Goal: Task Accomplishment & Management: Use online tool/utility

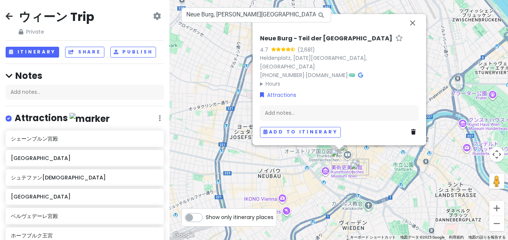
click at [159, 117] on icon at bounding box center [160, 118] width 2 height 6
click at [143, 145] on link "Edit" at bounding box center [138, 141] width 60 height 18
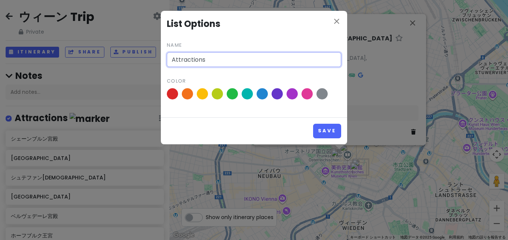
click at [222, 59] on input "Attractions" at bounding box center [254, 59] width 174 height 15
type input "A"
type input "ウィーン"
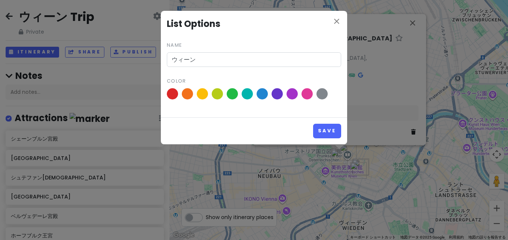
click at [320, 122] on div "Save" at bounding box center [254, 131] width 186 height 27
click at [321, 128] on button "Save" at bounding box center [327, 131] width 28 height 15
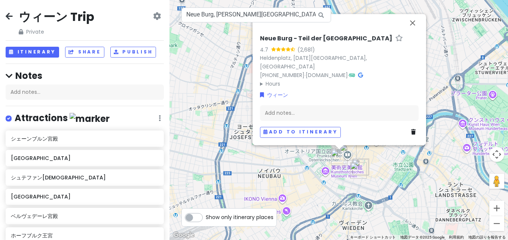
click at [152, 119] on div "Attractions Edit Reorder Delete List" at bounding box center [85, 119] width 158 height 15
click at [159, 119] on icon at bounding box center [160, 118] width 2 height 6
click at [145, 136] on link "Edit" at bounding box center [138, 141] width 60 height 18
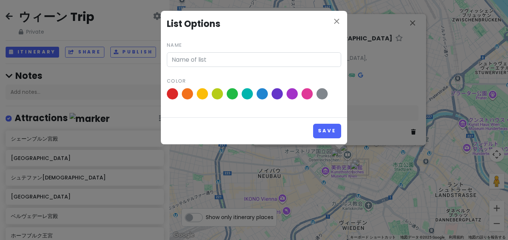
type input "ウィーン"
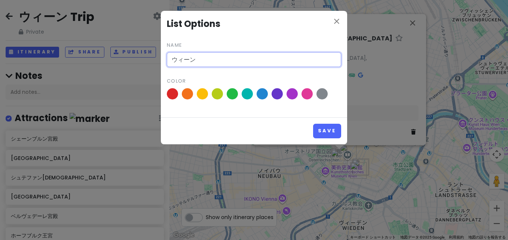
click at [234, 61] on input "ウィーン" at bounding box center [254, 59] width 174 height 15
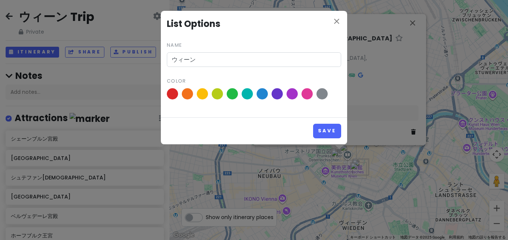
click at [106, 91] on div "close List Options Name ウィーン Color Save" at bounding box center [254, 120] width 508 height 240
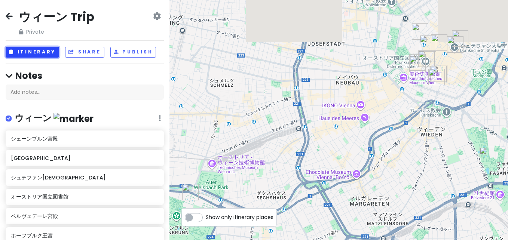
click at [53, 51] on button "Itinerary" at bounding box center [33, 52] width 54 height 11
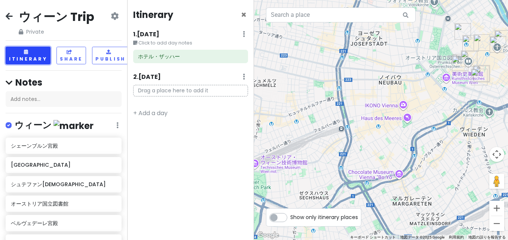
click at [36, 59] on button "Itinerary" at bounding box center [28, 56] width 45 height 18
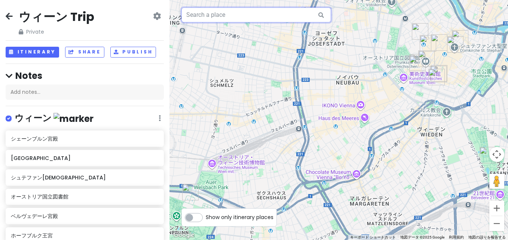
click at [247, 12] on input "text" at bounding box center [257, 14] width 150 height 15
click at [153, 13] on icon at bounding box center [157, 16] width 8 height 6
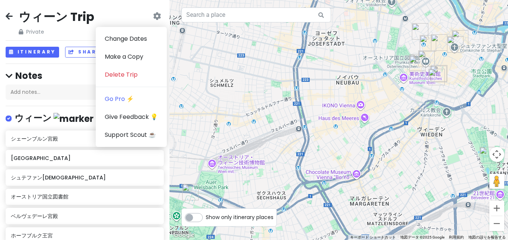
click at [73, 14] on h2 "ウィーン Trip" at bounding box center [57, 17] width 76 height 16
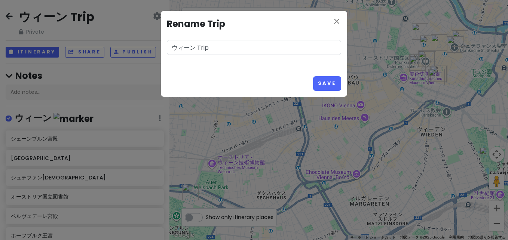
click at [197, 45] on input "ウィーン Trip" at bounding box center [254, 47] width 174 height 15
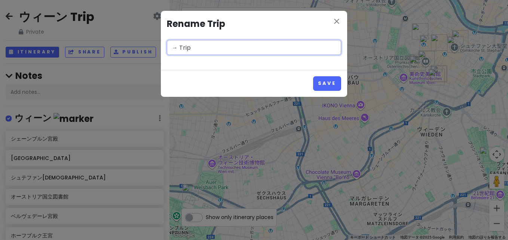
paste input "München"
paste input "Salzburg"
click at [201, 45] on input "MünchenSalzburg→ Trip" at bounding box center [254, 47] width 174 height 15
click at [237, 46] on input "München→Salzburg→ Trip" at bounding box center [254, 47] width 174 height 15
paste input "[GEOGRAPHIC_DATA]"
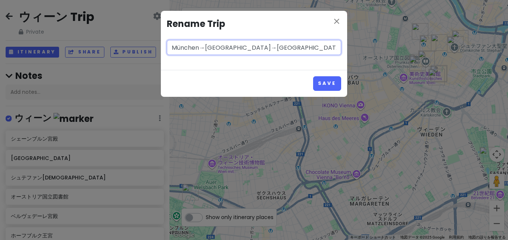
click at [285, 49] on input "München→[GEOGRAPHIC_DATA]→[GEOGRAPHIC_DATA] Trip" at bounding box center [254, 47] width 174 height 15
type input "München→Salzburg→[GEOGRAPHIC_DATA]"
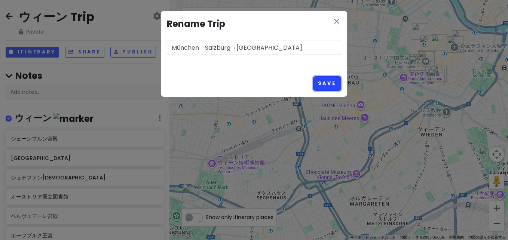
click at [321, 76] on button "Save" at bounding box center [327, 83] width 28 height 15
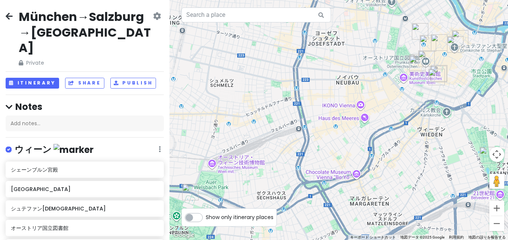
click at [156, 144] on div "ウィーン Edit Reorder Delete List" at bounding box center [85, 151] width 158 height 15
click at [159, 146] on icon at bounding box center [160, 149] width 2 height 6
click at [144, 163] on link "Edit" at bounding box center [138, 172] width 60 height 18
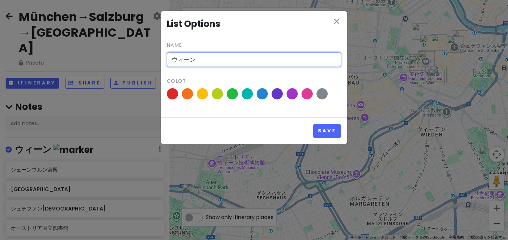
drag, startPoint x: 212, startPoint y: 63, endPoint x: 49, endPoint y: 69, distance: 163.7
click at [29, 65] on div "close List Options Name ウィーン Color Save" at bounding box center [254, 120] width 508 height 240
paste input "[GEOGRAPHIC_DATA]"
type input "[GEOGRAPHIC_DATA]"
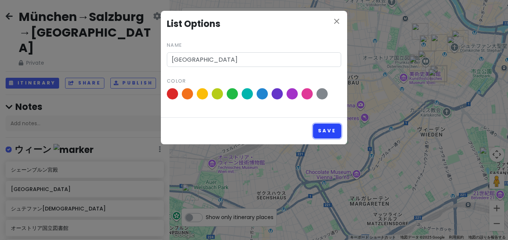
click at [318, 134] on button "Save" at bounding box center [327, 131] width 28 height 15
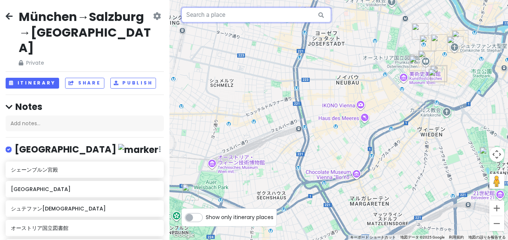
click at [208, 17] on input "text" at bounding box center [257, 14] width 150 height 15
paste input "[PERSON_NAME]o[GEOGRAPHIC_DATA]"
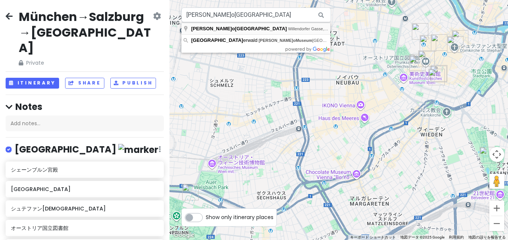
type input "[PERSON_NAME]o[GEOGRAPHIC_DATA], [GEOGRAPHIC_DATA], ウィーン [GEOGRAPHIC_DATA]"
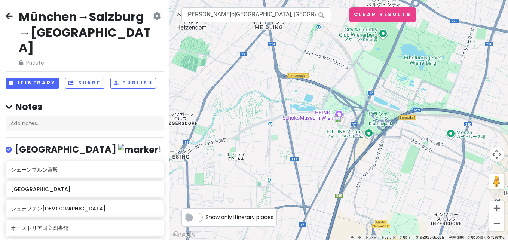
click at [368, 108] on div at bounding box center [339, 120] width 339 height 240
click at [338, 115] on div at bounding box center [339, 120] width 339 height 240
click at [341, 124] on img at bounding box center [338, 120] width 9 height 9
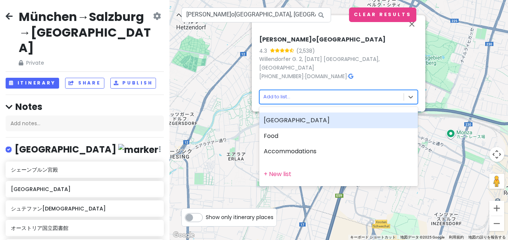
click at [293, 98] on body "München→[GEOGRAPHIC_DATA]→[GEOGRAPHIC_DATA] Private Change Dates Make a Copy De…" at bounding box center [254, 120] width 508 height 240
click at [279, 125] on div "[GEOGRAPHIC_DATA]" at bounding box center [338, 121] width 159 height 16
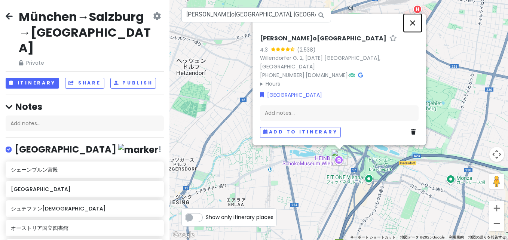
click at [414, 32] on button "閉じる" at bounding box center [413, 23] width 18 height 18
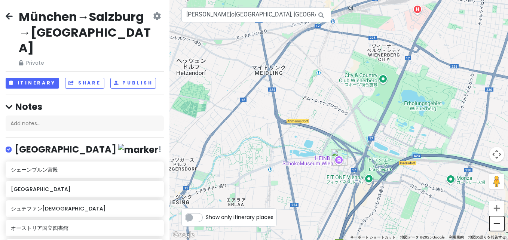
click at [494, 222] on button "ズームアウト" at bounding box center [497, 223] width 15 height 15
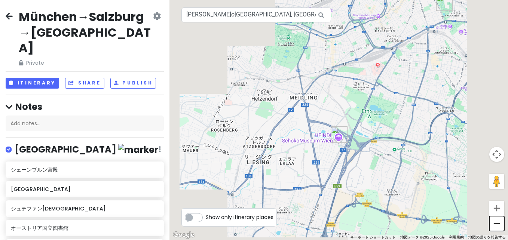
click at [494, 222] on button "ズームアウト" at bounding box center [497, 223] width 15 height 15
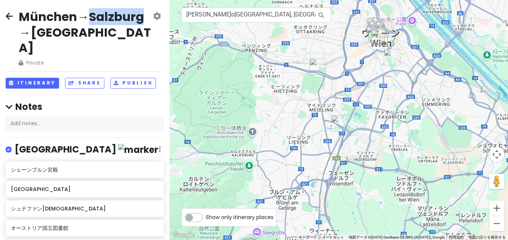
drag, startPoint x: 89, startPoint y: 20, endPoint x: 140, endPoint y: 18, distance: 50.6
click at [140, 18] on h2 "München→Salzburg→[GEOGRAPHIC_DATA]" at bounding box center [85, 32] width 133 height 47
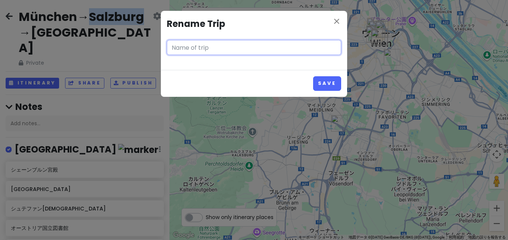
type input "München→Salzburg→[GEOGRAPHIC_DATA]"
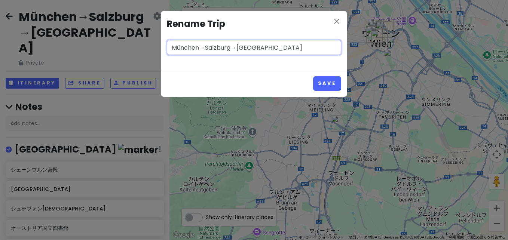
drag, startPoint x: 231, startPoint y: 49, endPoint x: 206, endPoint y: 48, distance: 25.9
click at [206, 48] on input "München→Salzburg→[GEOGRAPHIC_DATA]" at bounding box center [254, 47] width 174 height 15
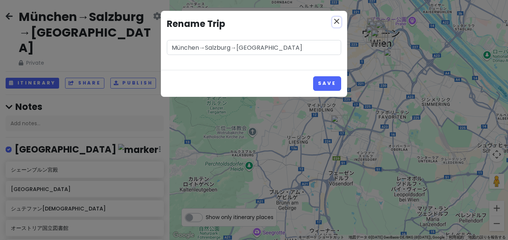
click at [334, 22] on icon "close" at bounding box center [336, 21] width 9 height 9
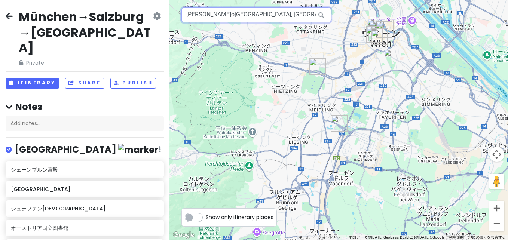
click at [264, 11] on input "[PERSON_NAME]o[GEOGRAPHIC_DATA], [GEOGRAPHIC_DATA], ウィーン [GEOGRAPHIC_DATA]" at bounding box center [257, 14] width 150 height 15
paste input "Salzburg"
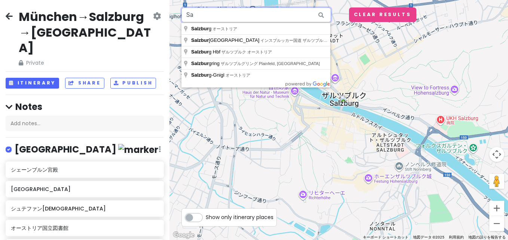
type input "S"
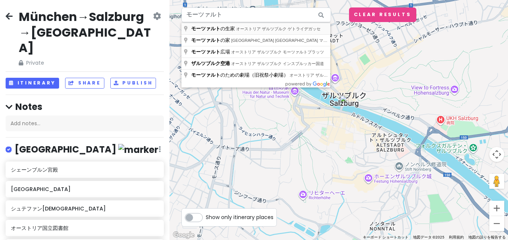
type input "オーストリア ザルツブルク ゲトライデガッセ モーツァルトの生家"
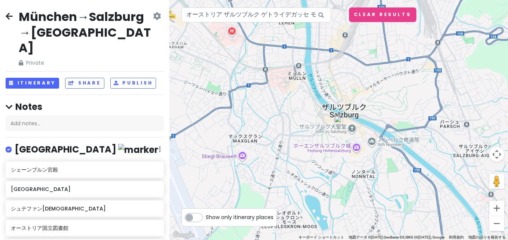
click at [341, 123] on img at bounding box center [338, 120] width 9 height 9
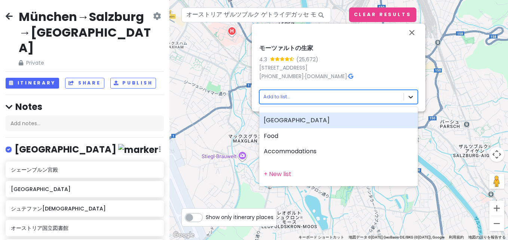
click at [415, 94] on body "München→Salzburg→[GEOGRAPHIC_DATA] Private Change Dates Make a Copy Delete Trip…" at bounding box center [254, 120] width 508 height 240
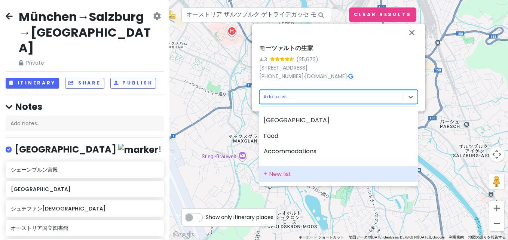
click at [319, 180] on div "+ New list" at bounding box center [338, 175] width 159 height 16
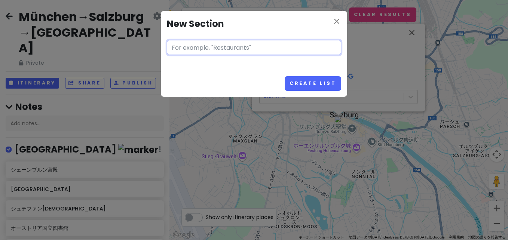
paste input "Salzburg"
type input "Salzburg"
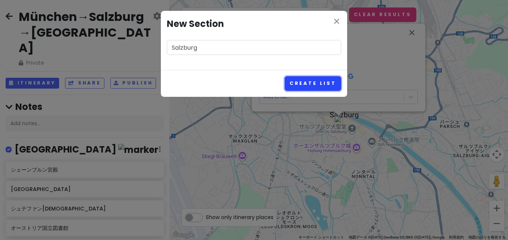
click at [323, 76] on button "Create List" at bounding box center [313, 83] width 57 height 15
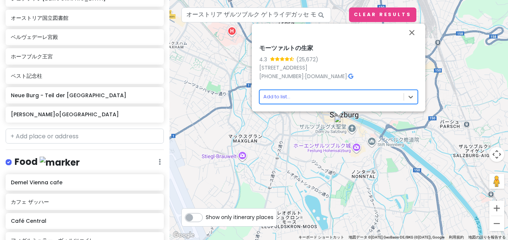
scroll to position [381, 0]
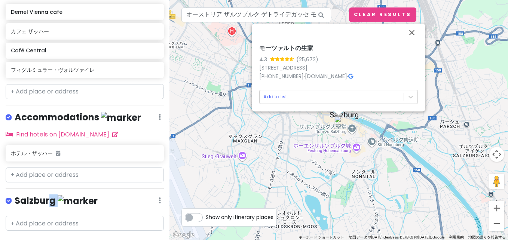
drag, startPoint x: 52, startPoint y: 183, endPoint x: 92, endPoint y: 179, distance: 41.0
click at [92, 195] on div "Salzburg Edit Reorder Delete List" at bounding box center [85, 202] width 158 height 15
drag, startPoint x: 92, startPoint y: 179, endPoint x: 140, endPoint y: 185, distance: 47.9
click at [140, 195] on div "Salzburg Edit Reorder Delete List" at bounding box center [85, 202] width 158 height 15
drag, startPoint x: 138, startPoint y: 182, endPoint x: 45, endPoint y: 175, distance: 93.1
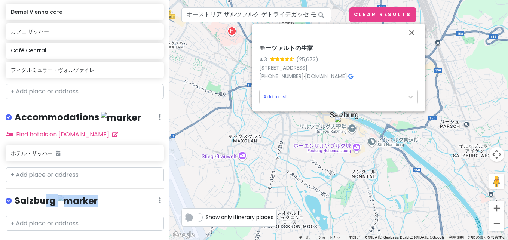
click at [45, 175] on div "München→Salzburg→[GEOGRAPHIC_DATA] Private Change Dates Make a Copy Delete Trip…" at bounding box center [85, 120] width 170 height 240
drag, startPoint x: 45, startPoint y: 175, endPoint x: 31, endPoint y: 183, distance: 15.4
click at [31, 195] on h4 "Salzburg" at bounding box center [56, 201] width 83 height 12
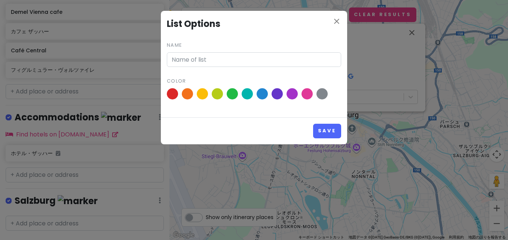
type input "Salzburg"
click at [331, 25] on h4 "List Options" at bounding box center [254, 24] width 174 height 14
click at [167, 91] on span at bounding box center [172, 94] width 13 height 13
click at [0, 0] on input "radio" at bounding box center [0, 0] width 0 height 0
click at [330, 131] on button "Save" at bounding box center [327, 131] width 28 height 15
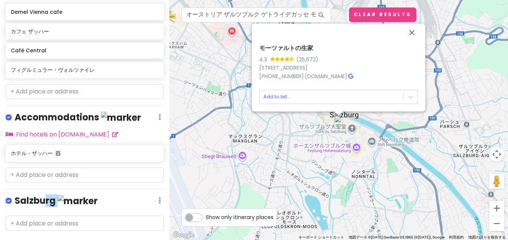
drag, startPoint x: 45, startPoint y: 181, endPoint x: 100, endPoint y: 176, distance: 56.0
click at [100, 176] on div "München→Salzburg→[GEOGRAPHIC_DATA] Private Change Dates Make a Copy Delete Trip…" at bounding box center [85, 120] width 170 height 240
drag, startPoint x: 100, startPoint y: 176, endPoint x: 150, endPoint y: 183, distance: 50.7
click at [150, 195] on div "Salzburg Edit Reorder Delete List" at bounding box center [85, 202] width 158 height 15
click at [155, 195] on div "Salzburg Edit Reorder Delete List" at bounding box center [85, 202] width 158 height 15
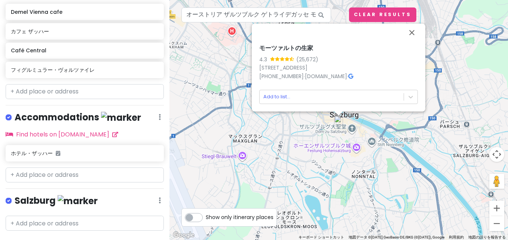
click at [152, 195] on div "Salzburg Edit Reorder Delete List" at bounding box center [85, 202] width 158 height 15
click at [136, 140] on link "Edit" at bounding box center [138, 149] width 60 height 18
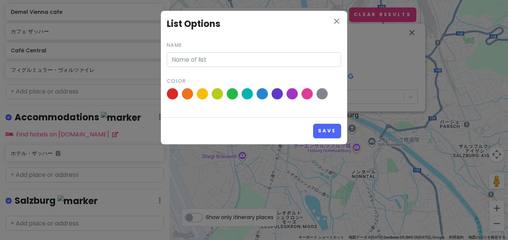
type input "Salzburg"
click at [333, 21] on icon "close" at bounding box center [336, 21] width 9 height 9
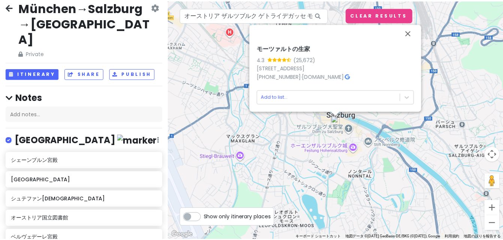
scroll to position [5, 0]
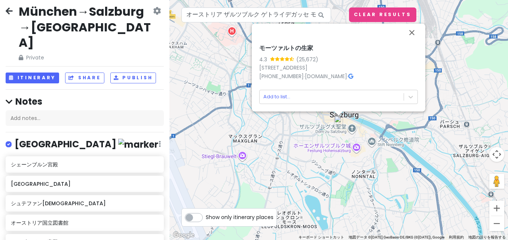
click at [164, 39] on div "München→Salzburg→[GEOGRAPHIC_DATA] Private Change Dates Make a Copy Delete Trip…" at bounding box center [85, 120] width 170 height 240
click at [10, 12] on icon at bounding box center [9, 11] width 7 height 6
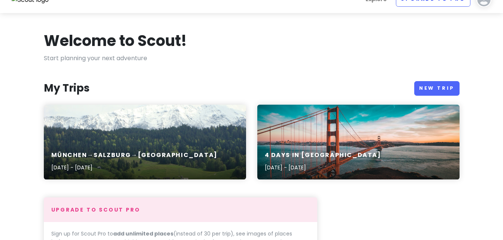
scroll to position [15, 0]
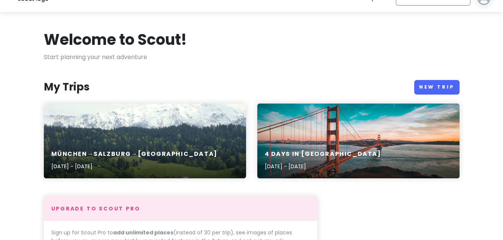
drag, startPoint x: 337, startPoint y: 131, endPoint x: 310, endPoint y: 78, distance: 59.6
click at [440, 87] on link "New Trip" at bounding box center [436, 87] width 45 height 15
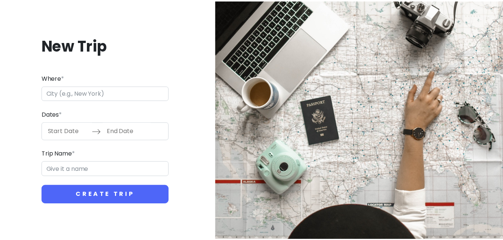
scroll to position [15, 0]
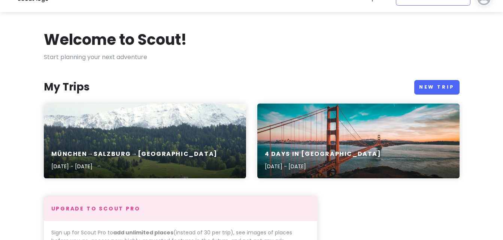
click at [308, 134] on div "4 Days in [GEOGRAPHIC_DATA] [DATE] - [DATE]" at bounding box center [358, 141] width 202 height 75
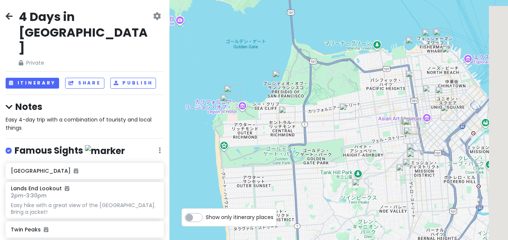
click at [153, 19] on icon at bounding box center [157, 16] width 8 height 6
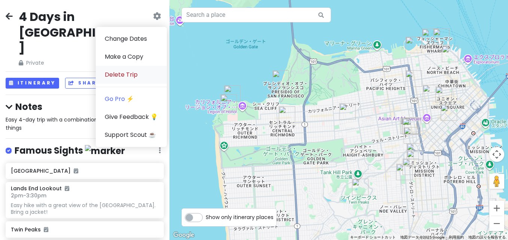
click at [132, 78] on link "Delete Trip" at bounding box center [131, 75] width 71 height 18
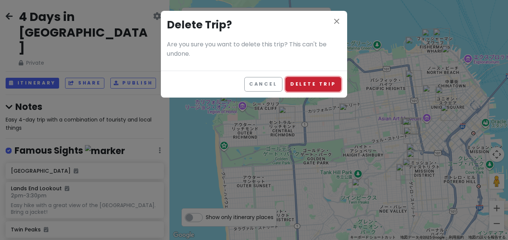
click at [298, 85] on button "Delete Trip" at bounding box center [314, 84] width 56 height 15
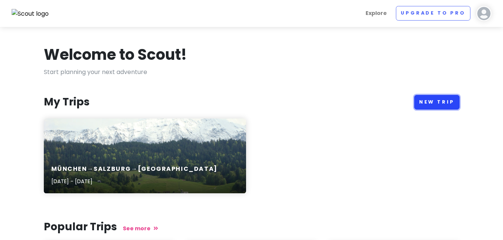
click at [428, 107] on link "New Trip" at bounding box center [436, 102] width 45 height 15
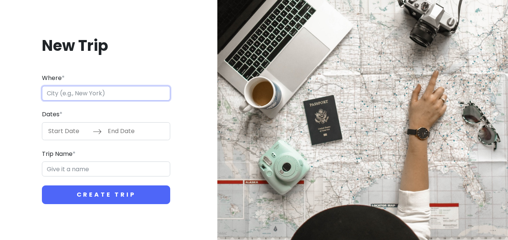
paste input "[GEOGRAPHIC_DATA]"
type input "ベルギー ブリュッセル"
type input "ブリュッセル Trip"
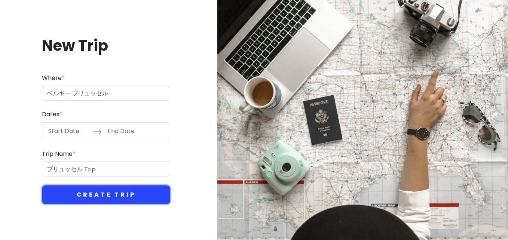
click at [97, 198] on button "Create Trip" at bounding box center [106, 195] width 128 height 19
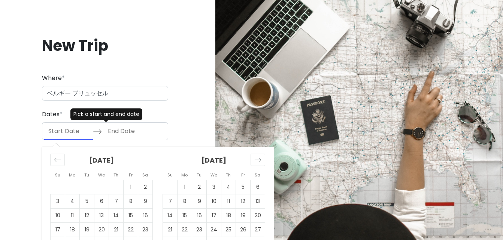
click at [69, 132] on input "Start Date" at bounding box center [68, 131] width 49 height 17
click at [258, 157] on icon "Move forward to switch to the next month." at bounding box center [257, 159] width 7 height 7
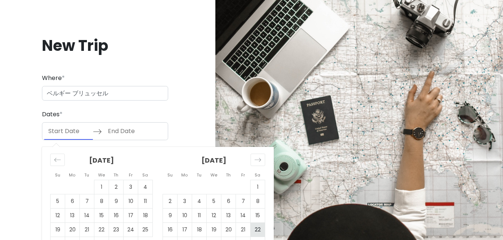
click at [250, 233] on td "22" at bounding box center [257, 230] width 15 height 14
type input "[DATE]"
click at [182, 239] on td "24" at bounding box center [184, 244] width 15 height 14
type input "[DATE]"
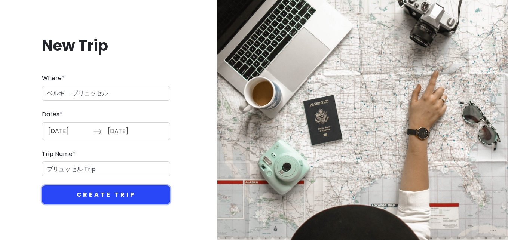
click at [120, 189] on button "Create Trip" at bounding box center [106, 195] width 128 height 19
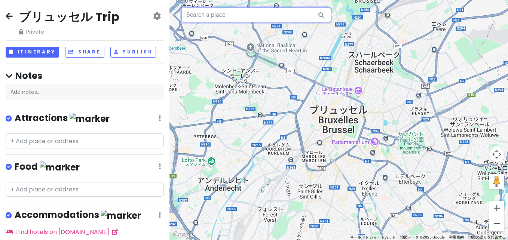
click at [227, 16] on input "text" at bounding box center [257, 14] width 150 height 15
paste input "Fritland 【版权所有，禁止转载】 文章出处: [URL][DOMAIN_NAME]"
drag, startPoint x: 191, startPoint y: 13, endPoint x: 509, endPoint y: -22, distance: 320.8
click at [508, 0] on html "ブリュッセル Trip Private Change Dates Make a Copy Delete Trip Go Pro ⚡️ Give Feedbac…" at bounding box center [254, 120] width 508 height 240
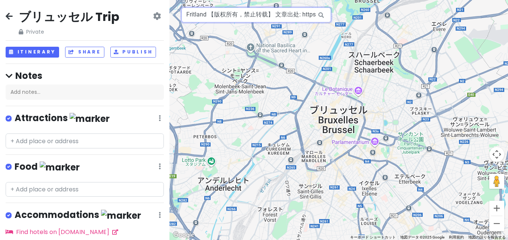
scroll to position [0, 0]
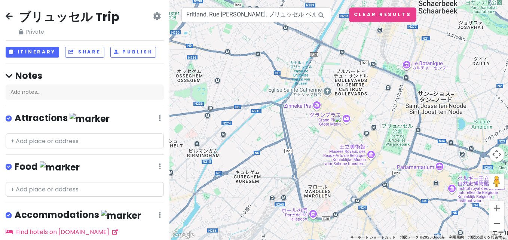
click at [338, 120] on img at bounding box center [338, 120] width 9 height 9
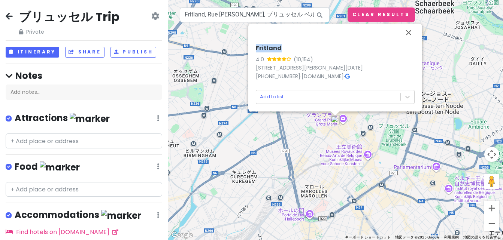
drag, startPoint x: 283, startPoint y: 46, endPoint x: 253, endPoint y: 49, distance: 29.7
click at [253, 49] on div "Fritland 4.0 (10,154) [STREET_ADDRESS][PERSON_NAME][DATE] [PHONE_NUMBER] · [DOM…" at bounding box center [335, 75] width 165 height 66
copy h6 "Fritland"
click at [316, 101] on body "ブリュッセル Trip Private Change Dates Make a Copy Delete Trip Go Pro ⚡️ Give Feedbac…" at bounding box center [251, 120] width 503 height 240
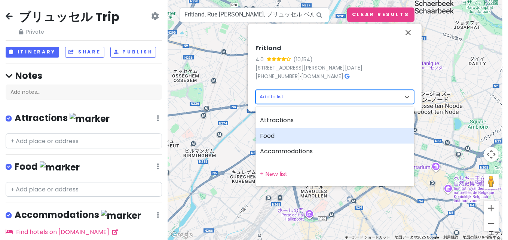
click at [302, 132] on div "Food" at bounding box center [335, 136] width 159 height 16
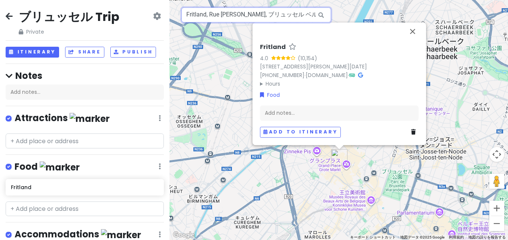
click at [225, 13] on input "Fritland, Rue [PERSON_NAME], ブリュッセル ベルギー" at bounding box center [257, 14] width 150 height 15
paste input "[PERSON_NAME]"
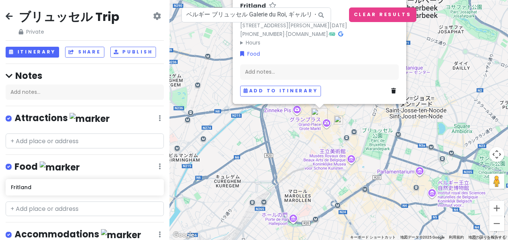
click at [339, 122] on img at bounding box center [338, 120] width 9 height 9
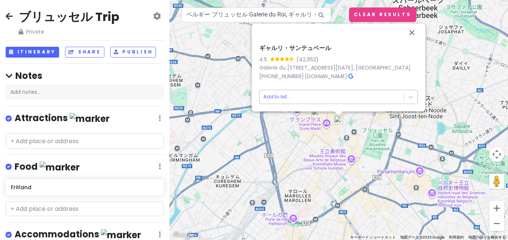
click at [390, 98] on body "ブリュッセル Trip Private Change Dates Make a Copy Delete Trip Go Pro ⚡️ Give Feedbac…" at bounding box center [254, 120] width 508 height 240
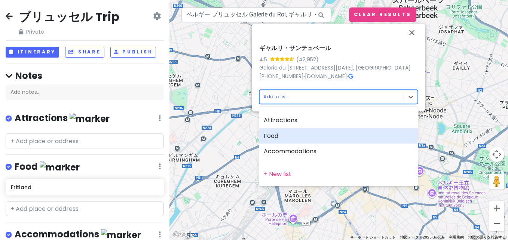
click at [326, 134] on div "Food" at bounding box center [338, 136] width 159 height 16
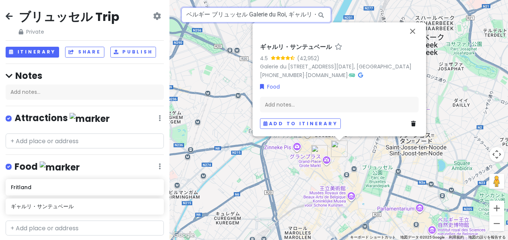
click at [226, 11] on input "ベルギー ブリュッセル Galerie du Roi, ギャルリ・サンテュベール" at bounding box center [257, 14] width 150 height 15
paste input "Choco-Story [GEOGRAPHIC_DATA]"
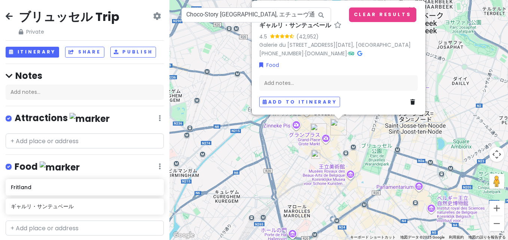
drag, startPoint x: 407, startPoint y: 104, endPoint x: 382, endPoint y: 139, distance: 42.8
click at [382, 139] on div "[PERSON_NAME] 4.5 (42,952) [GEOGRAPHIC_DATA][DATE], [GEOGRAPHIC_DATA] [PHONE_NU…" at bounding box center [339, 120] width 339 height 240
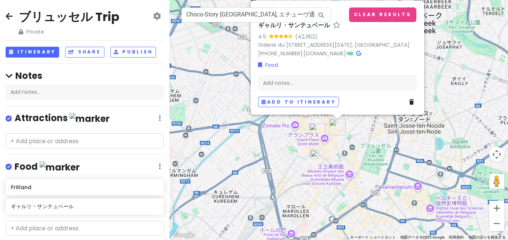
click at [313, 157] on img at bounding box center [314, 154] width 9 height 9
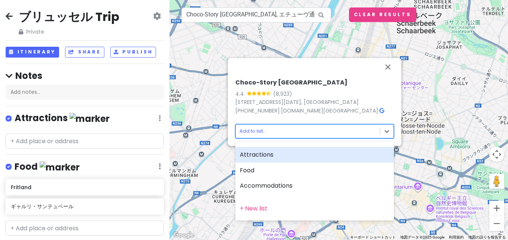
click at [295, 127] on body "ブリュッセル Trip Private Change Dates Make a Copy Delete Trip Go Pro ⚡️ Give Feedbac…" at bounding box center [254, 120] width 508 height 240
click at [267, 155] on div "Attractions" at bounding box center [314, 155] width 159 height 16
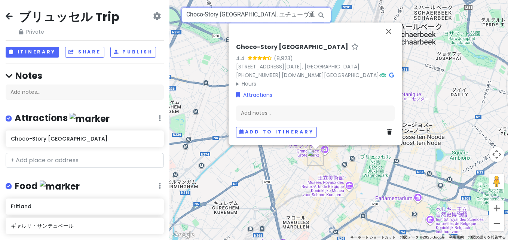
click at [221, 16] on input "Choco-Story [GEOGRAPHIC_DATA], エチューヴ通り ブリュッセル ベルギー" at bounding box center [257, 14] width 150 height 15
paste input "Waffle Factory 【版权所有，禁止转载】 文章出处: [URL][DOMAIN_NAME]"
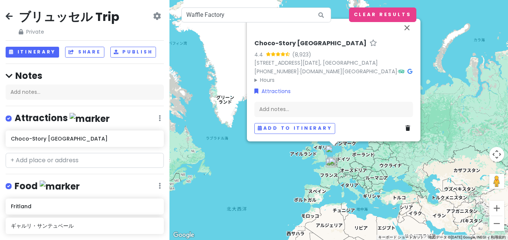
drag, startPoint x: 338, startPoint y: 38, endPoint x: 277, endPoint y: 171, distance: 145.6
click at [277, 171] on div "Choco-Story [GEOGRAPHIC_DATA] 4.4 (8,923) [STREET_ADDRESS][DATE] [PHONE_NUMBER]…" at bounding box center [339, 120] width 339 height 240
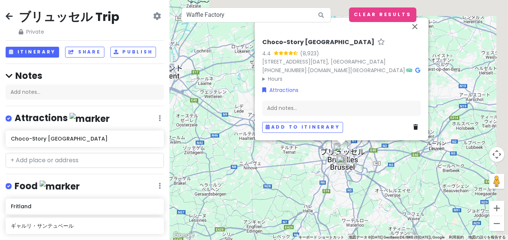
drag, startPoint x: 420, startPoint y: 129, endPoint x: 374, endPoint y: 166, distance: 59.2
click at [374, 166] on div "Choco-Story [GEOGRAPHIC_DATA] 4.4 (8,923) [STREET_ADDRESS][DATE] [PHONE_NUMBER]…" at bounding box center [339, 120] width 339 height 240
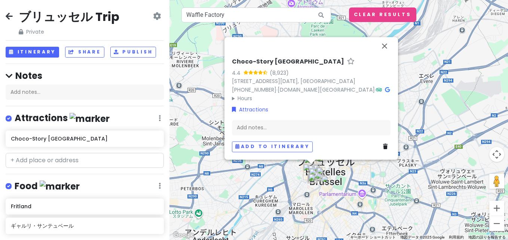
drag, startPoint x: 332, startPoint y: 147, endPoint x: 332, endPoint y: 182, distance: 34.4
click at [332, 182] on div "Choco-Story [GEOGRAPHIC_DATA] 4.4 (8,923) [STREET_ADDRESS][DATE] [PHONE_NUMBER]…" at bounding box center [339, 120] width 339 height 240
click at [321, 163] on img at bounding box center [320, 158] width 9 height 9
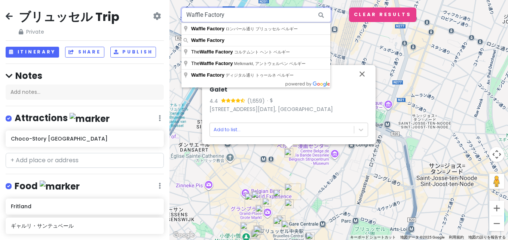
drag, startPoint x: 182, startPoint y: 21, endPoint x: 95, endPoint y: 20, distance: 86.8
click at [95, 20] on div "ブリュッセル Trip Private Change Dates Make a Copy Delete Trip Go Pro ⚡️ Give Feedbac…" at bounding box center [254, 120] width 508 height 240
paste input "[STREET_ADDRESS][DATE], [GEOGRAPHIC_DATA]"
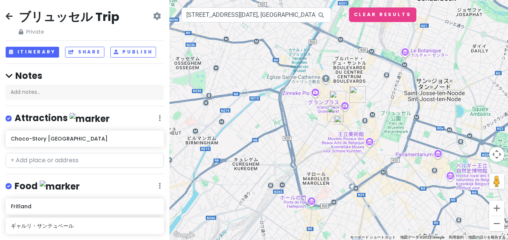
click at [338, 122] on img at bounding box center [338, 120] width 9 height 9
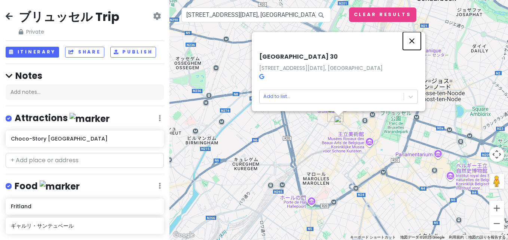
click at [420, 46] on button "閉じる" at bounding box center [412, 41] width 18 height 18
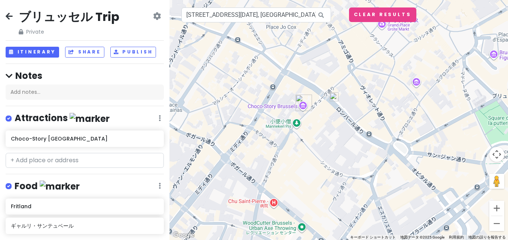
click at [365, 99] on div "矢印キーを押すと移動します。" at bounding box center [339, 120] width 339 height 240
click at [237, 16] on input "[STREET_ADDRESS][DATE], [GEOGRAPHIC_DATA]" at bounding box center [257, 14] width 150 height 15
paste input "Waffle Factory"
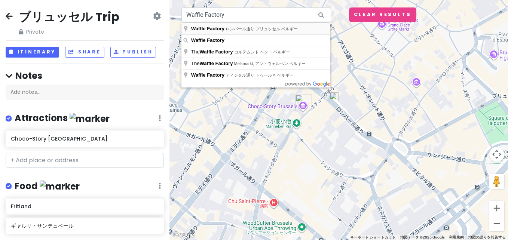
type input "Waffle Factory, ロンバール通り ブリュッセル ベルギー"
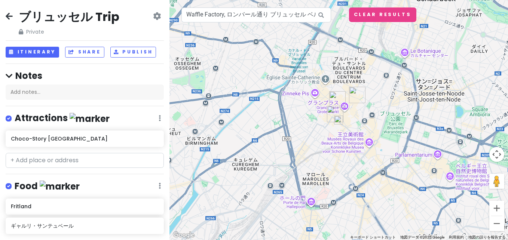
click at [339, 124] on img at bounding box center [338, 120] width 9 height 9
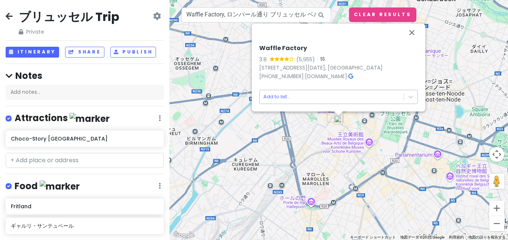
click at [283, 101] on body "ブリュッセル Trip Private Change Dates Make a Copy Delete Trip Go Pro ⚡️ Give Feedbac…" at bounding box center [254, 120] width 508 height 240
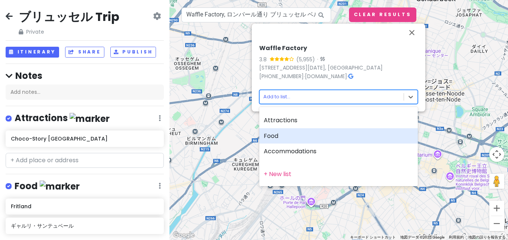
click at [289, 135] on div "Food" at bounding box center [338, 136] width 159 height 16
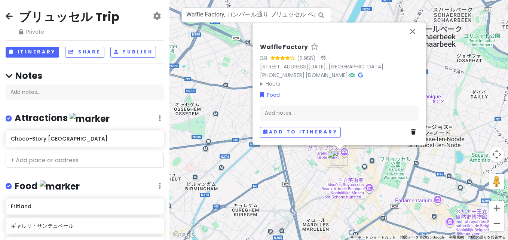
click at [11, 9] on div "ブリュッセル Trip Private Change Dates Make a Copy Delete Trip Go Pro ⚡️ Give Feedbac…" at bounding box center [85, 120] width 170 height 240
click at [11, 13] on icon at bounding box center [9, 16] width 7 height 6
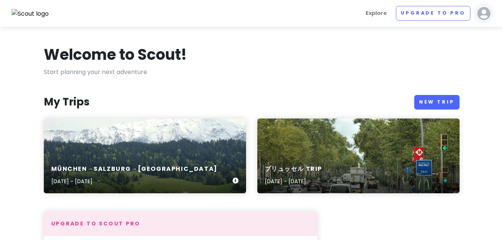
click at [185, 161] on div "München→[GEOGRAPHIC_DATA]→[GEOGRAPHIC_DATA] [DATE] - [DATE]" at bounding box center [145, 176] width 202 height 36
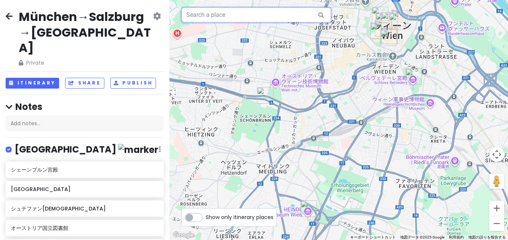
click at [243, 11] on input "text" at bounding box center [257, 14] width 150 height 15
paste input "ノイシュヴァンシュタイン城"
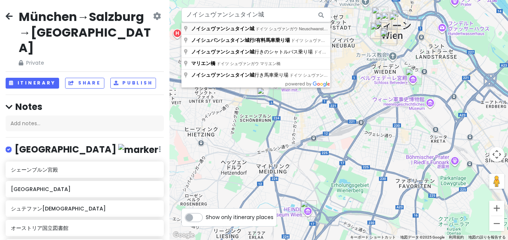
type input "ドイツ シュヴァンガウ Neuschwansteinstraße, [GEOGRAPHIC_DATA]"
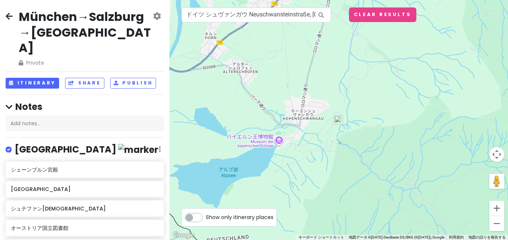
click at [338, 122] on img at bounding box center [338, 120] width 9 height 9
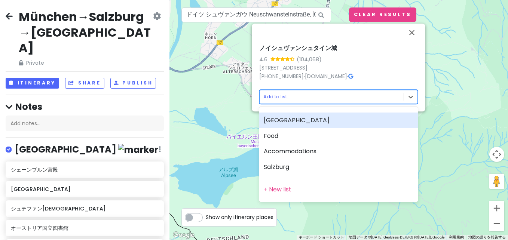
click at [309, 97] on body "München→Salzburg→[GEOGRAPHIC_DATA] Private Change Dates Make a Copy Delete Trip…" at bounding box center [254, 120] width 508 height 240
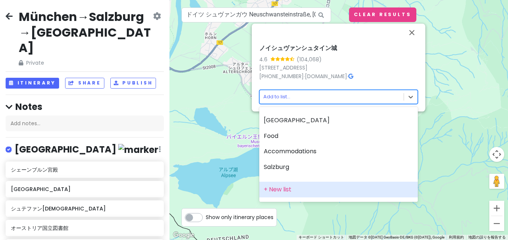
click at [295, 195] on div "+ New list" at bounding box center [338, 190] width 159 height 16
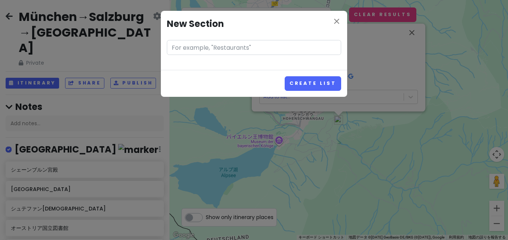
click at [45, 14] on div "close New Section Create List" at bounding box center [254, 120] width 508 height 240
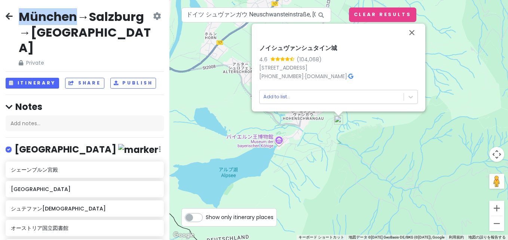
drag, startPoint x: 19, startPoint y: 15, endPoint x: 74, endPoint y: 21, distance: 55.0
click at [74, 21] on h2 "München→Salzburg→[GEOGRAPHIC_DATA]" at bounding box center [85, 32] width 133 height 47
copy h2 "München"
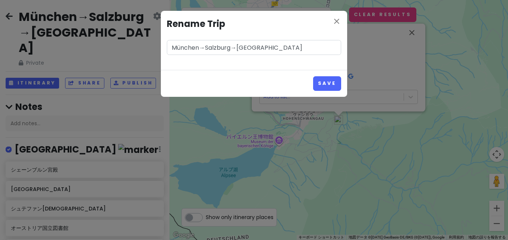
drag, startPoint x: 200, startPoint y: 46, endPoint x: 111, endPoint y: 48, distance: 88.7
click at [111, 48] on div "close Rename Trip München→[GEOGRAPHIC_DATA]→[GEOGRAPHIC_DATA] Save" at bounding box center [254, 120] width 508 height 240
click at [330, 19] on h4 "Rename Trip" at bounding box center [254, 24] width 174 height 14
click at [332, 19] on h4 "Rename Trip" at bounding box center [254, 24] width 174 height 14
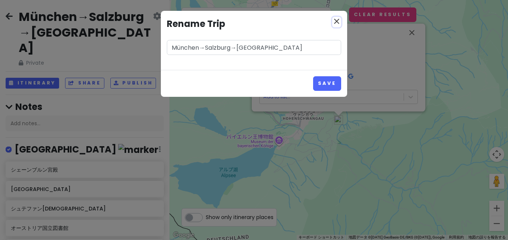
click at [335, 21] on icon "close" at bounding box center [336, 21] width 9 height 9
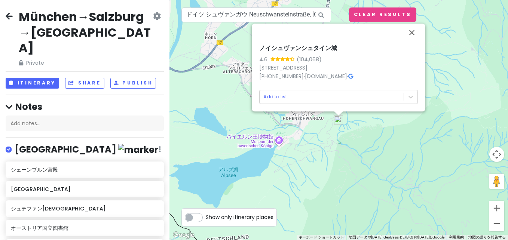
scroll to position [381, 0]
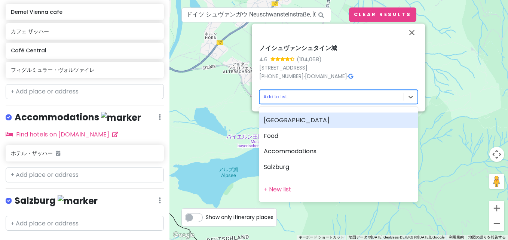
click at [388, 94] on body "München→Salzburg→[GEOGRAPHIC_DATA] Private Change Dates Make a Copy Delete Trip…" at bounding box center [254, 120] width 508 height 240
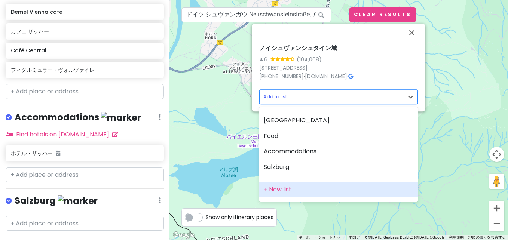
click at [312, 183] on div "+ New list" at bounding box center [338, 190] width 159 height 16
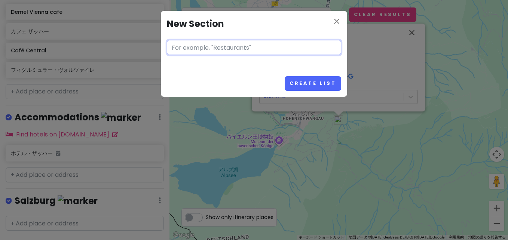
paste input "München"
type input "München"
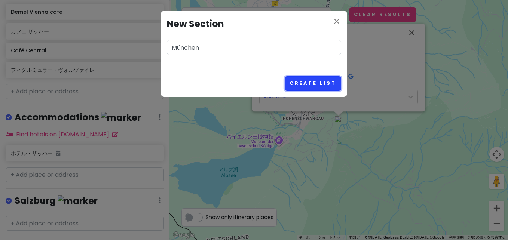
click at [310, 85] on button "Create List" at bounding box center [313, 83] width 57 height 15
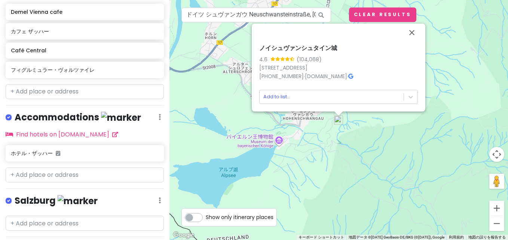
click at [136, 188] on link "Edit" at bounding box center [138, 197] width 60 height 18
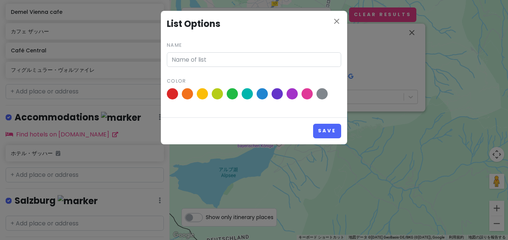
type input "München"
click at [175, 91] on span at bounding box center [172, 94] width 13 height 13
click at [0, 0] on input "radio" at bounding box center [0, 0] width 0 height 0
click at [326, 132] on button "Save" at bounding box center [327, 131] width 28 height 15
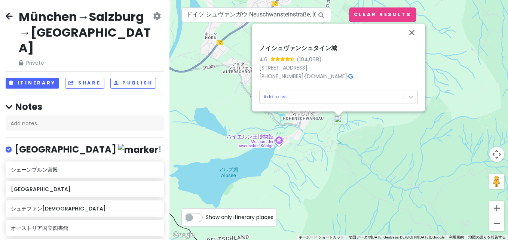
click at [6, 16] on icon at bounding box center [9, 16] width 7 height 6
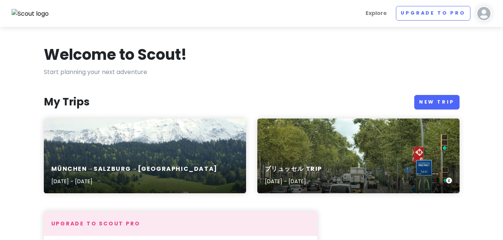
click at [310, 145] on div "ブリュッセル Trip [DATE] - [DATE]" at bounding box center [358, 156] width 202 height 75
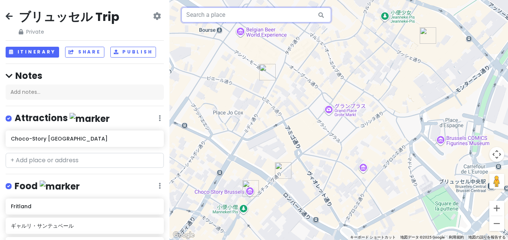
click at [207, 16] on input "text" at bounding box center [257, 14] width 150 height 15
paste input "アトミウム"
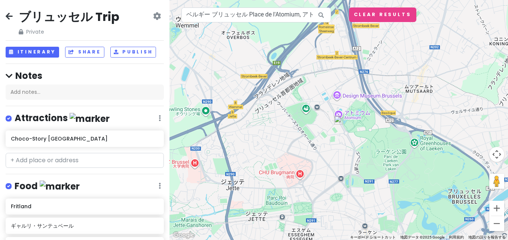
click at [340, 122] on img at bounding box center [338, 120] width 9 height 9
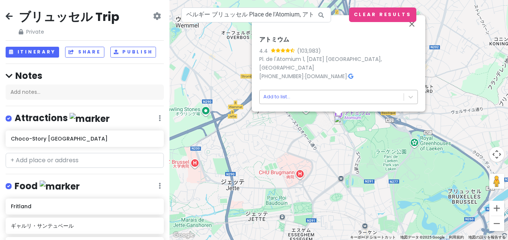
click at [338, 101] on body "ブリュッセル Trip Private Change Dates Make a Copy Delete Trip Go Pro ⚡️ Give Feedbac…" at bounding box center [254, 120] width 508 height 240
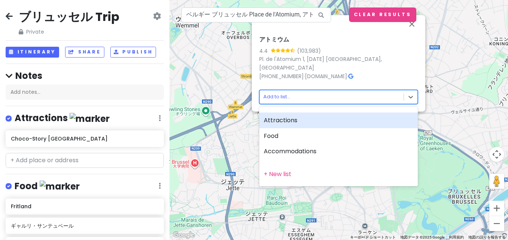
click at [305, 122] on div "Attractions" at bounding box center [338, 121] width 159 height 16
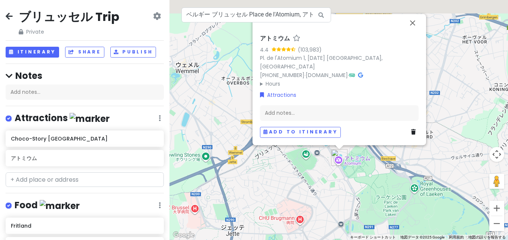
click at [438, 202] on div "アトミウム 4.4 (103,983) Pl. de l'Atomium 1, [DATE][GEOGRAPHIC_DATA] [PHONE_NUMBER] …" at bounding box center [339, 120] width 339 height 240
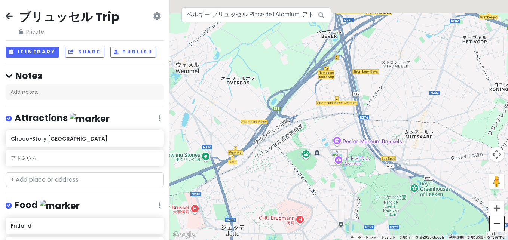
click at [492, 220] on button "ズームアウト" at bounding box center [497, 223] width 15 height 15
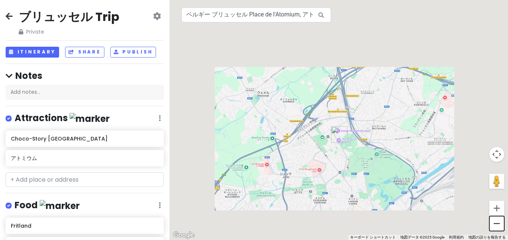
click at [492, 220] on button "ズームアウト" at bounding box center [497, 223] width 15 height 15
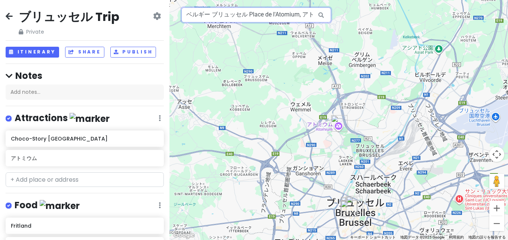
click at [228, 18] on input "ベルギー ブリュッセル Place de l'Atomium, アトミウム" at bounding box center [257, 14] width 150 height 15
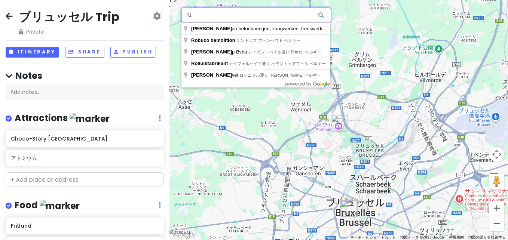
type input "r"
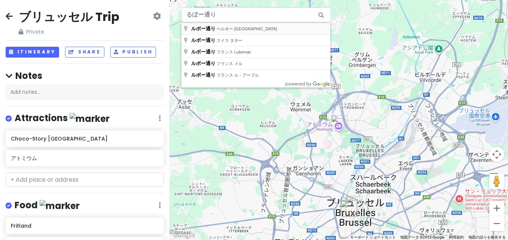
type input "ベルギー [GEOGRAPHIC_DATA], ルボー通り"
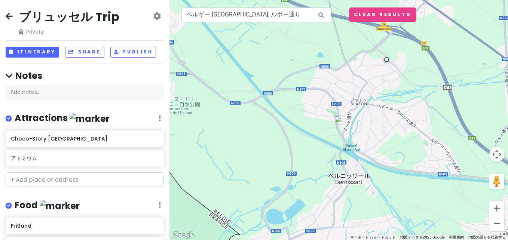
click at [338, 120] on img at bounding box center [338, 120] width 9 height 9
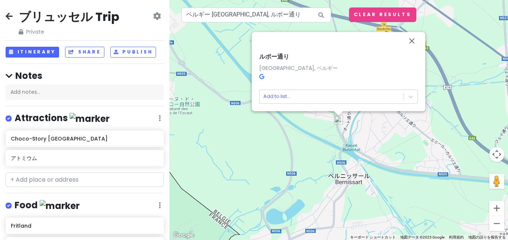
click at [0, 154] on html "ブリュッセル Trip Private Change Dates Make a Copy Delete Trip Go Pro ⚡️ Give Feedbac…" at bounding box center [254, 120] width 508 height 240
click at [335, 97] on body "ブリュッセル Trip Private Change Dates Make a Copy Delete Trip Go Pro ⚡️ Give Feedbac…" at bounding box center [254, 120] width 508 height 240
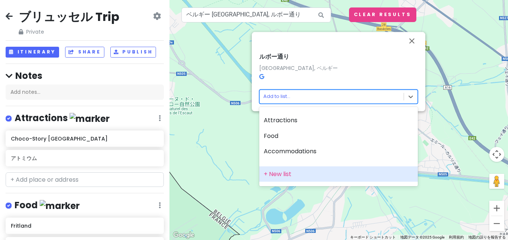
click at [290, 174] on div "+ New list" at bounding box center [338, 175] width 159 height 16
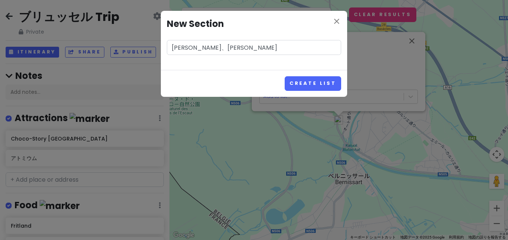
type input "[PERSON_NAME]、[PERSON_NAME]"
click at [285, 76] on button "Create List" at bounding box center [313, 83] width 57 height 15
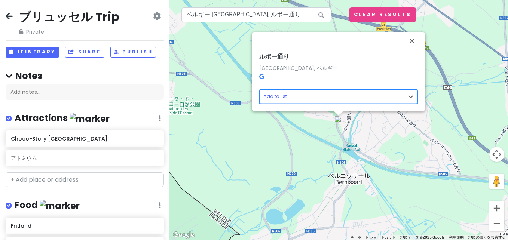
scroll to position [188, 0]
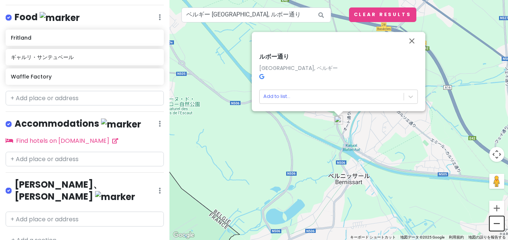
click at [496, 218] on button "ズームアウト" at bounding box center [497, 223] width 15 height 15
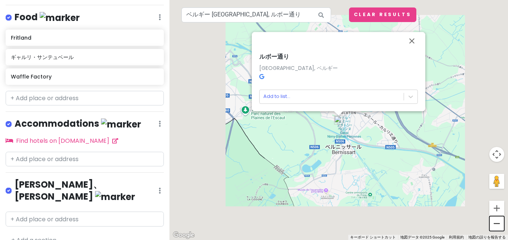
click at [496, 218] on button "ズームアウト" at bounding box center [497, 223] width 15 height 15
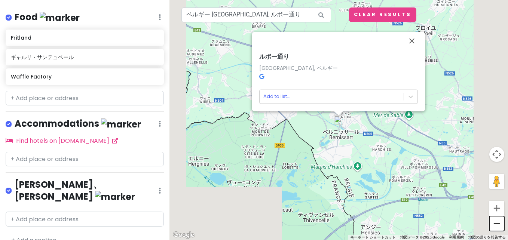
click at [496, 218] on button "ズームアウト" at bounding box center [497, 223] width 15 height 15
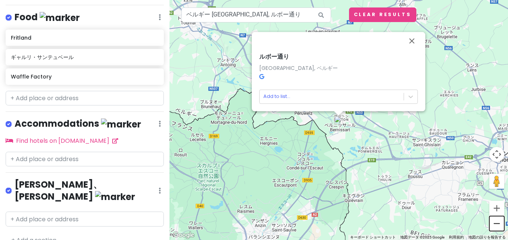
click at [496, 218] on button "ズームアウト" at bounding box center [497, 223] width 15 height 15
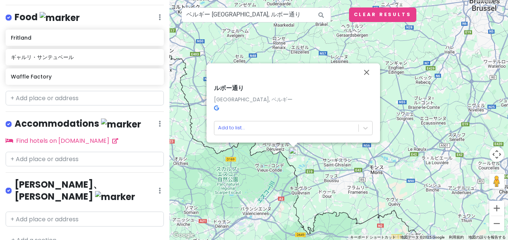
drag, startPoint x: 414, startPoint y: 136, endPoint x: 367, endPoint y: 168, distance: 57.0
click at [367, 168] on div "ルボー通り [GEOGRAPHIC_DATA], [GEOGRAPHIC_DATA] Add to list..." at bounding box center [339, 120] width 339 height 240
click at [366, 74] on button "閉じる" at bounding box center [367, 73] width 18 height 18
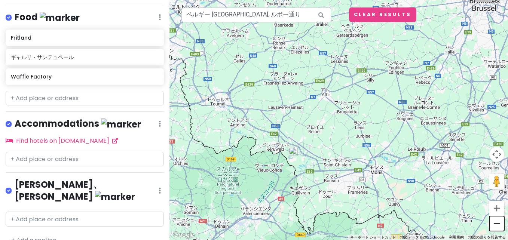
click at [496, 229] on button "ズームアウト" at bounding box center [497, 223] width 15 height 15
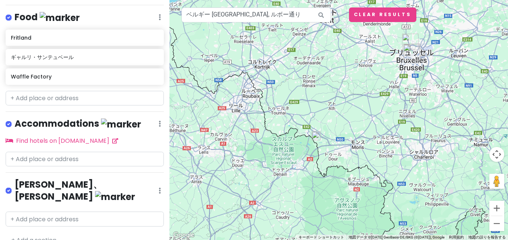
click at [316, 137] on img at bounding box center [316, 135] width 9 height 9
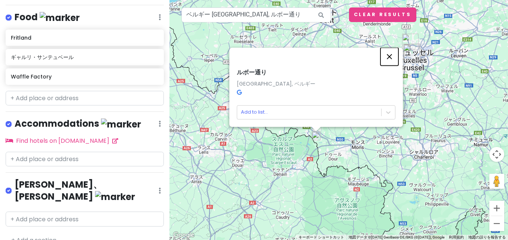
click at [389, 57] on button "閉じる" at bounding box center [390, 57] width 18 height 18
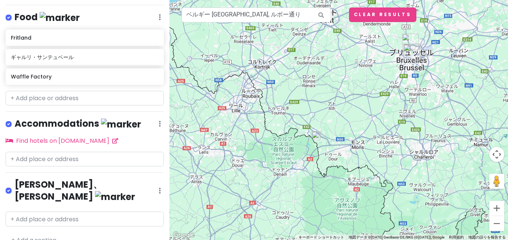
click at [146, 179] on div "[PERSON_NAME]、もゆ Edit Reorder Delete List" at bounding box center [85, 192] width 158 height 27
drag, startPoint x: 284, startPoint y: 12, endPoint x: 73, endPoint y: 15, distance: 211.2
click at [73, 15] on div "ブリュッセル Trip Private Change Dates Make a Copy Delete Trip Go Pro ⚡️ Give Feedbac…" at bounding box center [254, 120] width 508 height 240
paste input "Rue Lebeau"
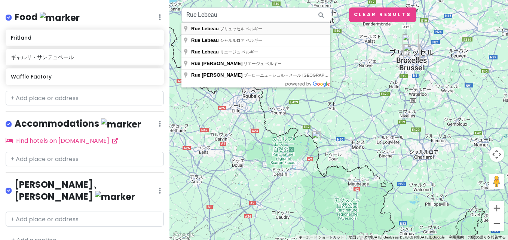
type input "Rue Lebeau, ブリュッセル ベルギー"
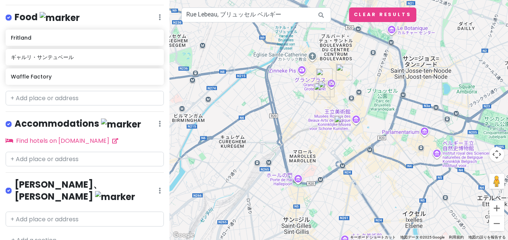
click at [341, 119] on img at bounding box center [338, 120] width 9 height 9
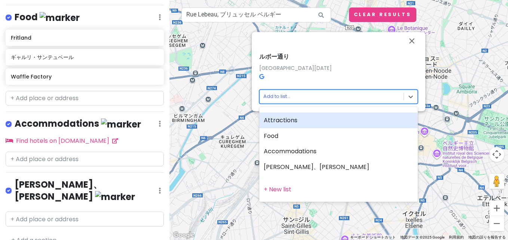
click at [360, 97] on body "ブリュッセル Trip Private Change Dates Make a Copy Delete Trip Go Pro ⚡️ Give Feedbac…" at bounding box center [254, 120] width 508 height 240
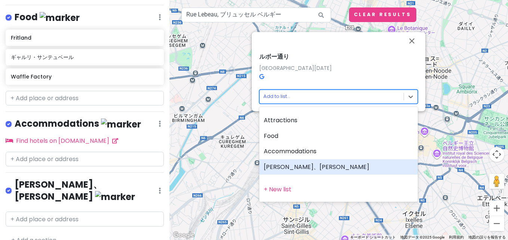
click at [316, 167] on div "[PERSON_NAME]、[PERSON_NAME]" at bounding box center [338, 167] width 159 height 16
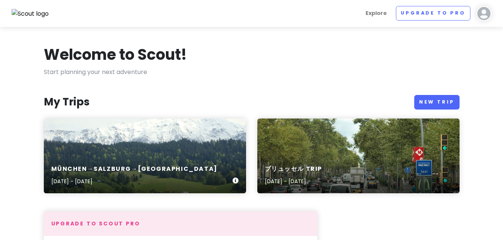
click at [176, 145] on div "München→[GEOGRAPHIC_DATA]→[GEOGRAPHIC_DATA] [DATE] - [DATE]" at bounding box center [145, 156] width 202 height 75
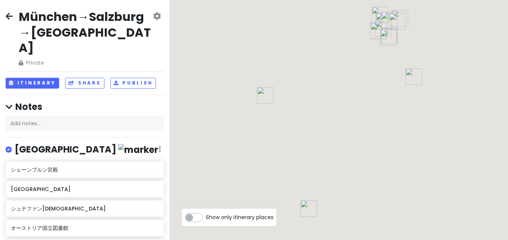
scroll to position [110, 0]
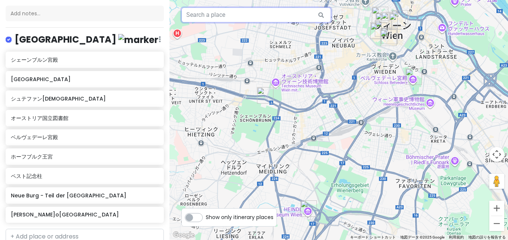
click at [229, 13] on input "text" at bounding box center [257, 14] width 150 height 15
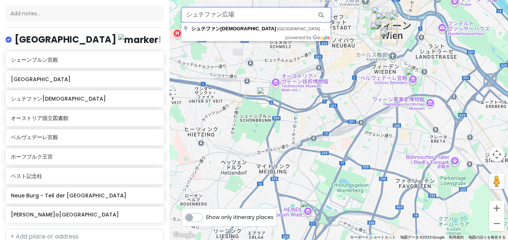
drag, startPoint x: 238, startPoint y: 14, endPoint x: 155, endPoint y: 12, distance: 83.5
click at [155, 12] on div "München→Salzburg→[GEOGRAPHIC_DATA] Private Change Dates Make a Copy Delete Trip…" at bounding box center [254, 120] width 508 height 240
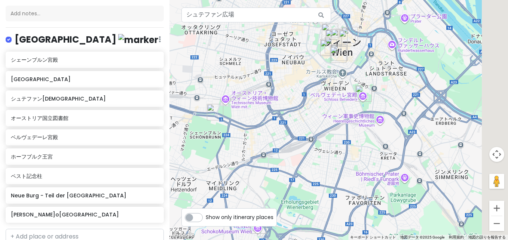
drag, startPoint x: 442, startPoint y: 90, endPoint x: 392, endPoint y: 107, distance: 52.9
click at [392, 107] on div at bounding box center [339, 120] width 339 height 240
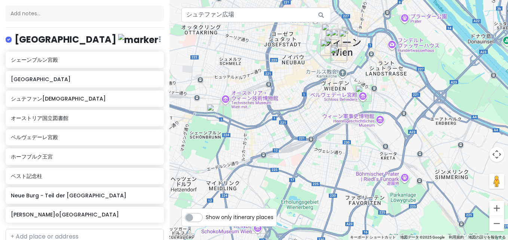
click at [251, 24] on div at bounding box center [339, 120] width 339 height 240
click at [239, 17] on input "シュテファン広場" at bounding box center [257, 14] width 150 height 15
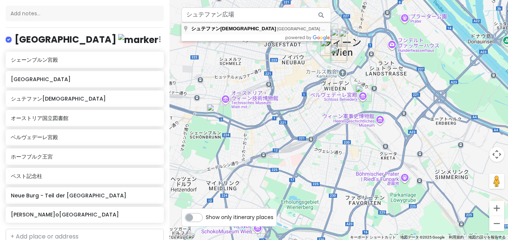
type input "[GEOGRAPHIC_DATA] ウィーン Stephansplatz, [GEOGRAPHIC_DATA]"
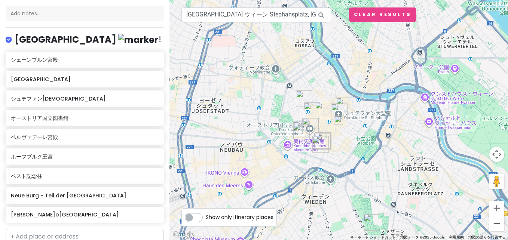
click at [340, 122] on img at bounding box center [338, 120] width 9 height 9
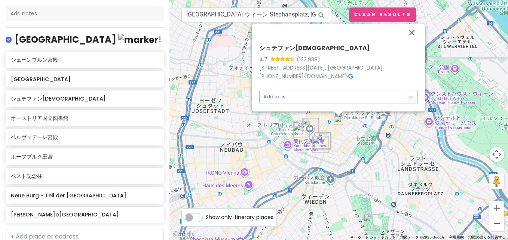
click at [308, 100] on body "München→Salzburg→[GEOGRAPHIC_DATA] Private Change Dates Make a Copy Delete Trip…" at bounding box center [254, 120] width 508 height 240
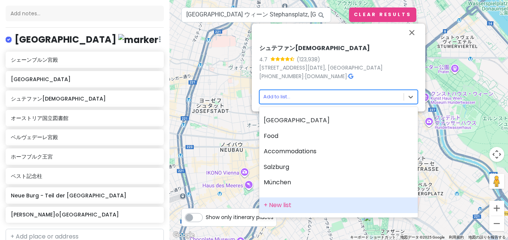
click at [313, 209] on div "+ New list" at bounding box center [338, 206] width 159 height 16
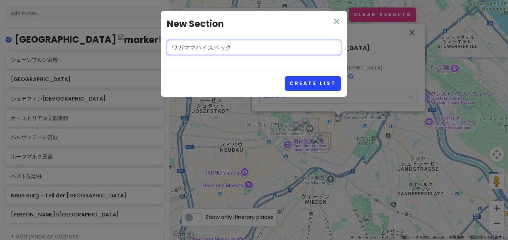
type input "ワガママハイスペック"
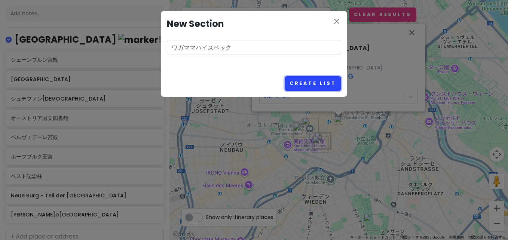
click at [322, 78] on button "Create List" at bounding box center [313, 83] width 57 height 15
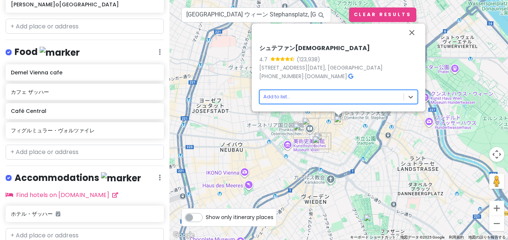
scroll to position [477, 0]
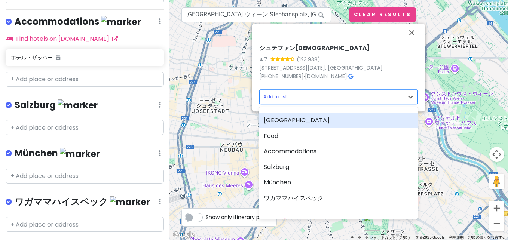
click at [285, 103] on body "München→Salzburg→[GEOGRAPHIC_DATA] Private Change Dates Make a Copy Delete Trip…" at bounding box center [254, 120] width 508 height 240
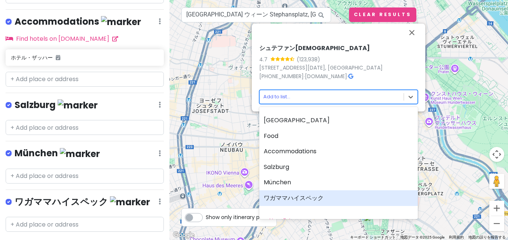
click at [289, 193] on div "ワガママハイスペック" at bounding box center [338, 199] width 159 height 16
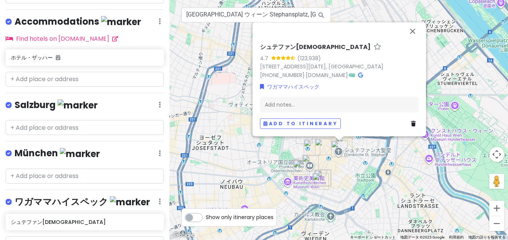
click at [153, 196] on div "ワガママハイスペック Edit Reorder Delete List" at bounding box center [85, 203] width 158 height 15
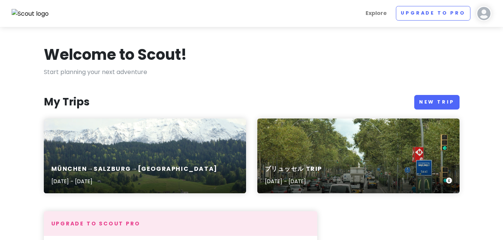
click at [316, 153] on div "ブリュッセル Trip [DATE] - [DATE]" at bounding box center [358, 156] width 202 height 75
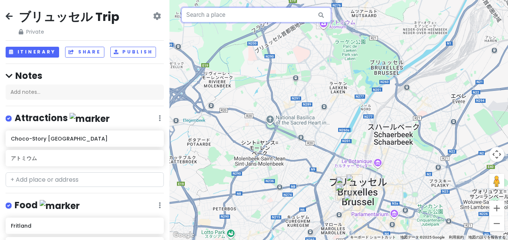
click at [212, 14] on input "text" at bounding box center [257, 14] width 150 height 15
type input "ご"
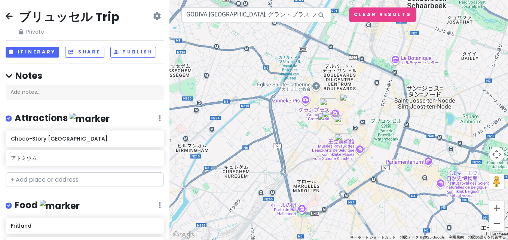
click at [338, 120] on img at bounding box center [338, 120] width 9 height 9
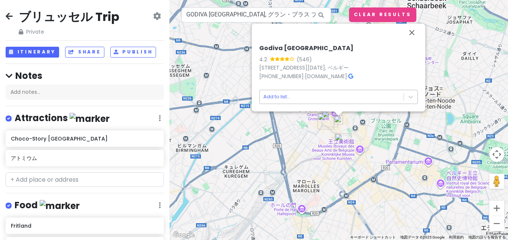
click at [344, 97] on body "ブリュッセル Trip Private Change Dates Make a Copy Delete Trip Go Pro ⚡️ Give Feedbac…" at bounding box center [254, 120] width 508 height 240
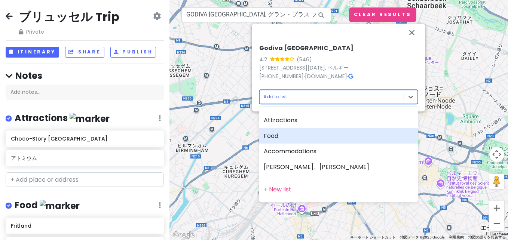
click at [320, 139] on div "Food" at bounding box center [338, 136] width 159 height 16
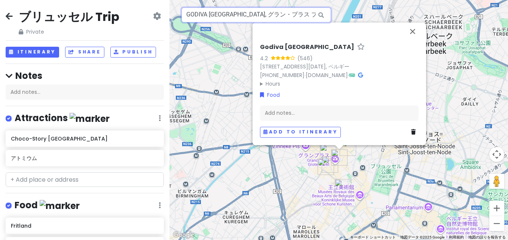
click at [251, 20] on input "GODIVA [GEOGRAPHIC_DATA], グラン・プラス ブリュッセル [GEOGRAPHIC_DATA]" at bounding box center [257, 14] width 150 height 15
paste input "Neuhaus"
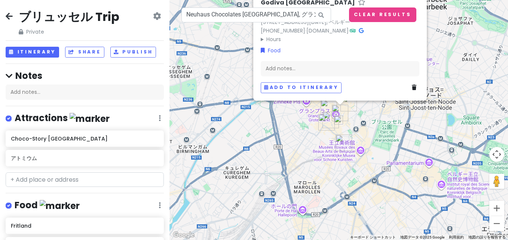
click at [340, 120] on img at bounding box center [338, 120] width 9 height 9
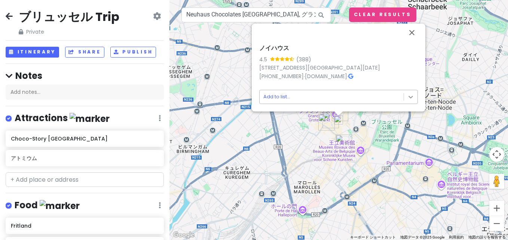
click at [410, 98] on body "ブリュッセル Trip Private Change Dates Make a Copy Delete Trip Go Pro ⚡️ Give Feedbac…" at bounding box center [254, 120] width 508 height 240
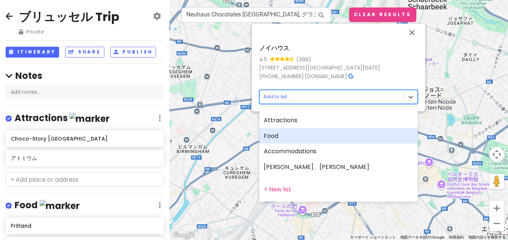
click at [337, 139] on div "Food" at bounding box center [338, 136] width 159 height 16
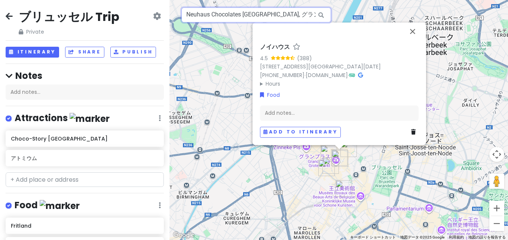
click at [257, 9] on input "Neuhaus Chocolates [GEOGRAPHIC_DATA], グラン・プラス ブリュッセル ベルギー" at bounding box center [257, 14] width 150 height 15
paste input "Chocolatier Leonidas - [GEOGRAPHIC_DATA] - [GEOGRAPHIC_DATA]"
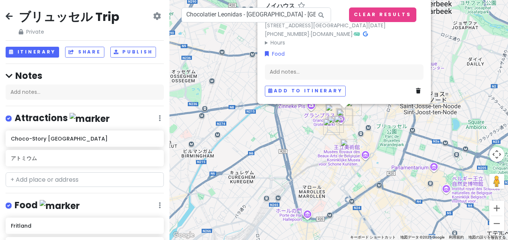
click at [408, 125] on div "ノイハウス 4.5 (388) [STREET_ADDRESS][DATE] [PHONE_NUMBER] · [DOMAIN_NAME] · Hours […" at bounding box center [339, 120] width 339 height 240
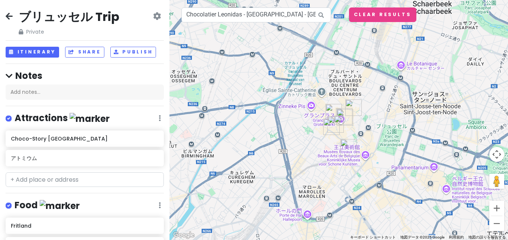
click at [340, 120] on img at bounding box center [338, 120] width 9 height 9
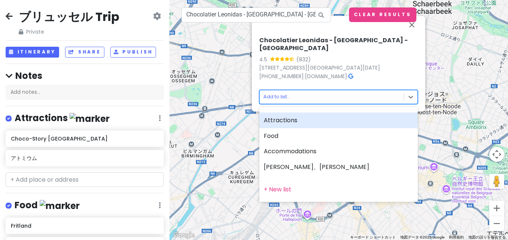
click at [285, 96] on body "ブリュッセル Trip Private Change Dates Make a Copy Delete Trip Go Pro ⚡️ Give Feedbac…" at bounding box center [254, 120] width 508 height 240
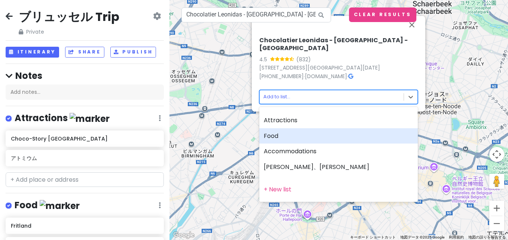
click at [295, 136] on div "Food" at bounding box center [338, 136] width 159 height 16
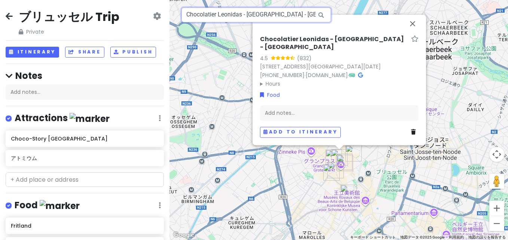
click at [223, 21] on input "Chocolatier Leonidas - [GEOGRAPHIC_DATA] - [GEOGRAPHIC_DATA], オー・ブール通り ブリュッセル ベ…" at bounding box center [257, 14] width 150 height 15
paste input "Mary Grand Place"
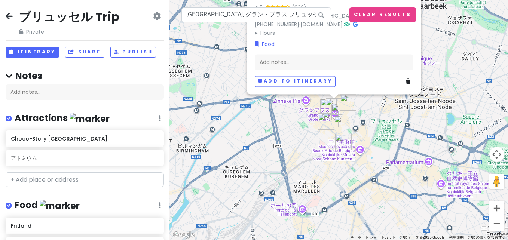
click at [338, 120] on img at bounding box center [338, 120] width 9 height 9
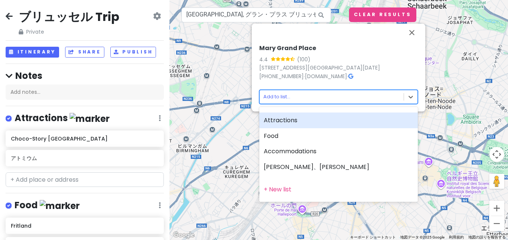
click at [313, 100] on body "ブリュッセル Trip Private Change Dates Make a Copy Delete Trip Go Pro ⚡️ Give Feedbac…" at bounding box center [254, 120] width 508 height 240
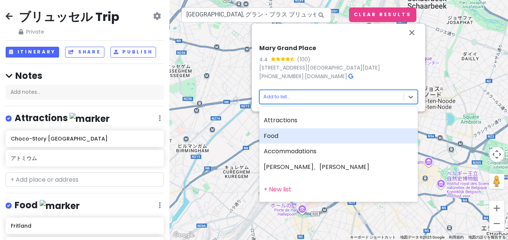
click at [285, 141] on div "Food" at bounding box center [338, 136] width 159 height 16
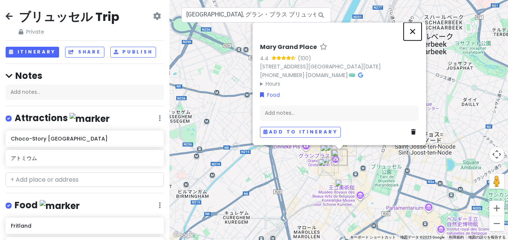
click at [414, 30] on button "閉じる" at bounding box center [413, 31] width 18 height 18
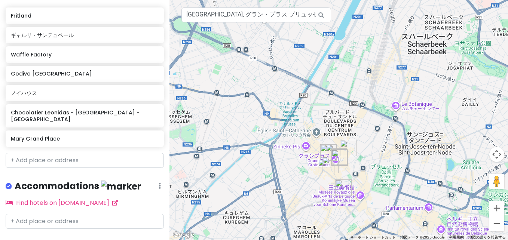
scroll to position [285, 0]
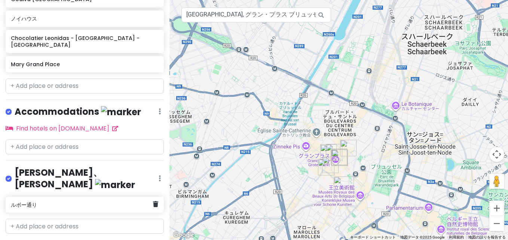
click at [69, 202] on h6 "ルボー通り" at bounding box center [82, 205] width 142 height 7
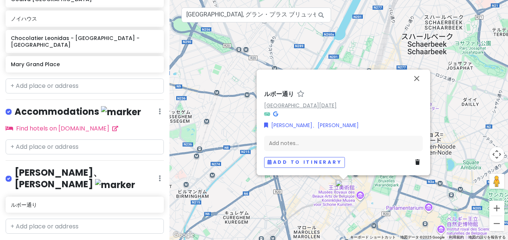
click at [291, 103] on link "[GEOGRAPHIC_DATA][DATE]" at bounding box center [300, 105] width 73 height 7
click at [417, 83] on button "閉じる" at bounding box center [417, 79] width 18 height 18
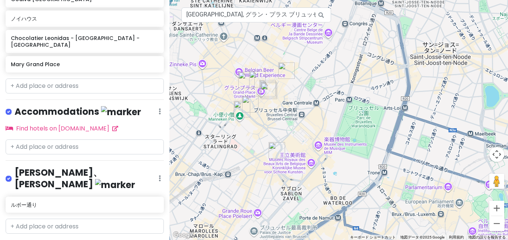
drag, startPoint x: 370, startPoint y: 174, endPoint x: 219, endPoint y: 71, distance: 182.9
click at [219, 71] on div at bounding box center [339, 120] width 339 height 240
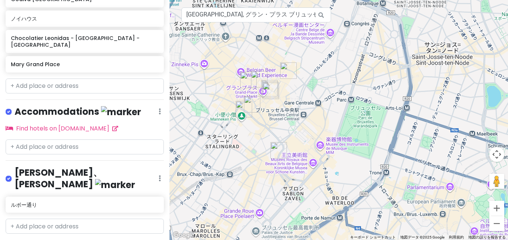
click at [276, 147] on img "ルボー通り" at bounding box center [279, 150] width 16 height 16
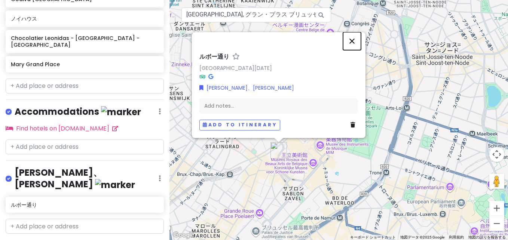
click at [354, 42] on button "閉じる" at bounding box center [352, 41] width 18 height 18
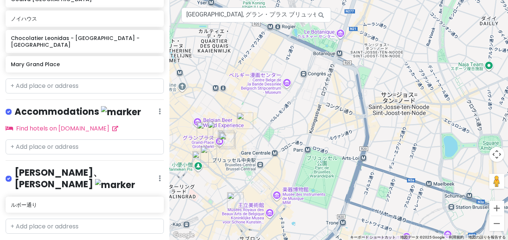
drag, startPoint x: 346, startPoint y: 104, endPoint x: 300, endPoint y: 157, distance: 70.0
click at [300, 157] on div at bounding box center [339, 120] width 339 height 240
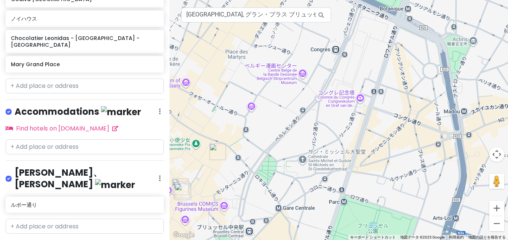
drag, startPoint x: 282, startPoint y: 71, endPoint x: 314, endPoint y: 132, distance: 69.0
click at [314, 132] on div at bounding box center [339, 120] width 339 height 240
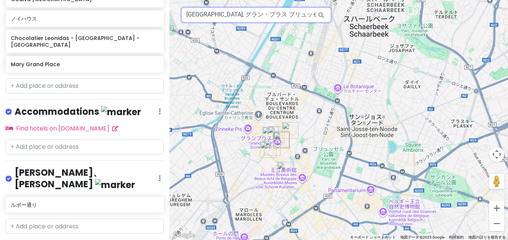
click at [218, 16] on input "[GEOGRAPHIC_DATA], グラン・プラス ブリュッセル ベルギー" at bounding box center [257, 14] width 150 height 15
paste input "[PERSON_NAME] 【版权所有，禁止转载】 文章出处: [URL][DOMAIN_NAME]"
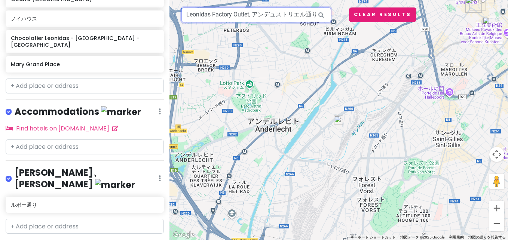
scroll to position [0, 70]
drag, startPoint x: 213, startPoint y: 15, endPoint x: 390, endPoint y: 16, distance: 176.3
click at [390, 16] on div "← 左へ移動 → 右へ移動 ↑ 上へ移動 ↓ 下へ移動 + ズームイン - ズームアウト Home ビューを 75% 左へ移動 End ビューを 75% 右へ…" at bounding box center [339, 120] width 339 height 240
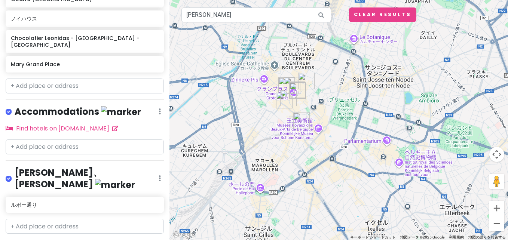
drag, startPoint x: 424, startPoint y: 42, endPoint x: 225, endPoint y: 141, distance: 222.5
click at [225, 141] on div at bounding box center [339, 120] width 339 height 240
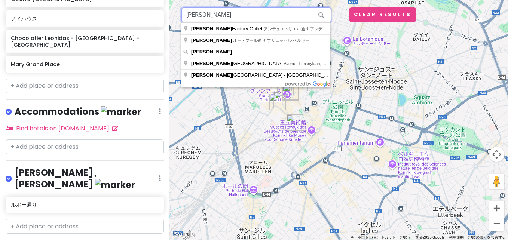
click at [226, 19] on input "[PERSON_NAME]" at bounding box center [257, 14] width 150 height 15
type input "[PERSON_NAME], オー・ブール通り ブリュッセル ベルギー"
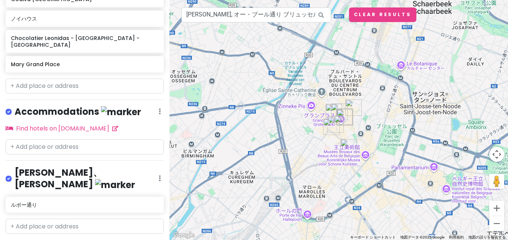
click at [338, 121] on img at bounding box center [338, 120] width 9 height 9
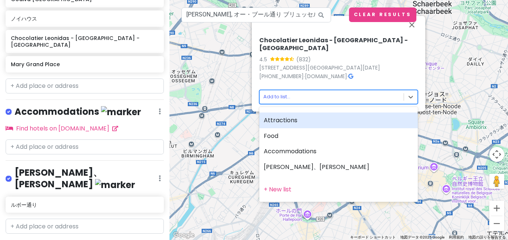
click at [284, 95] on body "ブリュッセル Trip Private Change Dates Make a Copy Delete Trip Go Pro ⚡️ Give Feedbac…" at bounding box center [254, 120] width 508 height 240
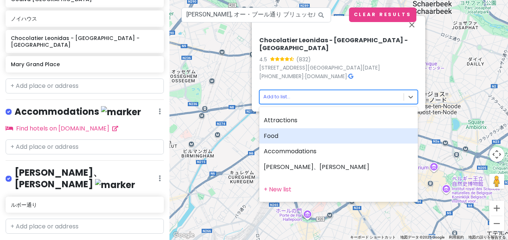
click at [307, 137] on div "Food" at bounding box center [338, 136] width 159 height 16
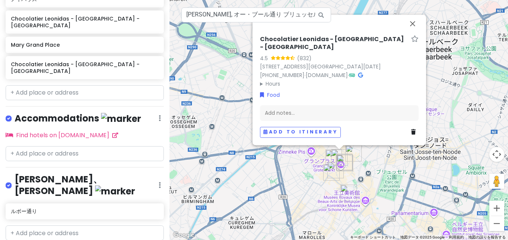
scroll to position [94, 0]
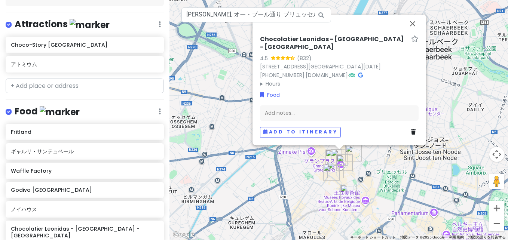
click at [92, 118] on div "Food Edit Reorder Delete List" at bounding box center [85, 113] width 158 height 15
click at [90, 124] on div "Fritland" at bounding box center [85, 132] width 158 height 16
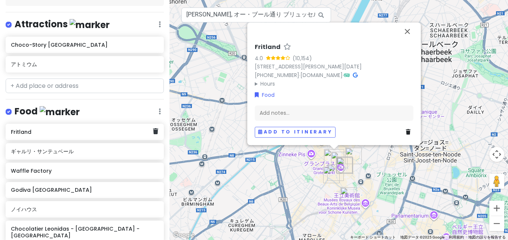
click at [154, 133] on div "Fritland" at bounding box center [85, 132] width 158 height 16
click at [153, 133] on icon at bounding box center [155, 131] width 5 height 6
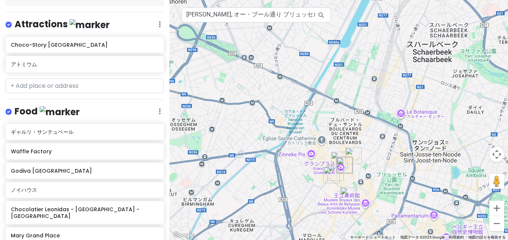
click at [159, 27] on icon at bounding box center [160, 24] width 2 height 6
click at [132, 137] on link "Edit" at bounding box center [138, 134] width 60 height 18
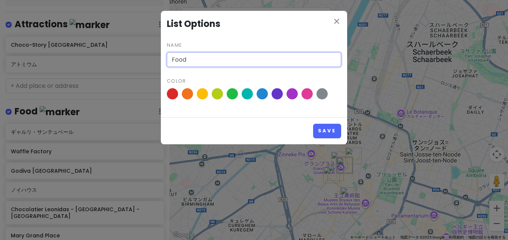
drag, startPoint x: 222, startPoint y: 59, endPoint x: 101, endPoint y: 80, distance: 122.0
click at [101, 80] on div "close List Options Name Food Color Save" at bounding box center [254, 120] width 508 height 240
type input "ｃ"
type input "choco"
click at [313, 124] on button "Save" at bounding box center [327, 131] width 28 height 15
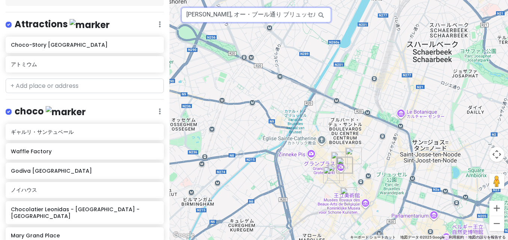
click at [252, 16] on input "[PERSON_NAME], オー・ブール通り ブリュッセル ベルギー" at bounding box center [257, 14] width 150 height 15
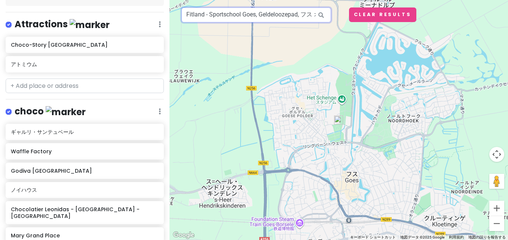
click at [214, 11] on input "Fitland - Sportschool Goes, Geldeloozepad, フス オランダ" at bounding box center [257, 14] width 150 height 15
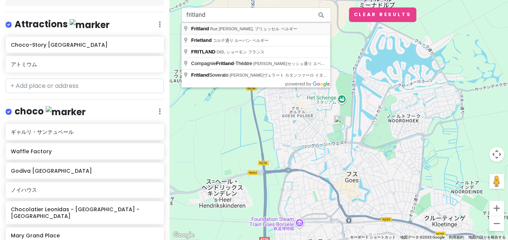
type input "Fritland, Rue [PERSON_NAME], ブリュッセル ベルギー"
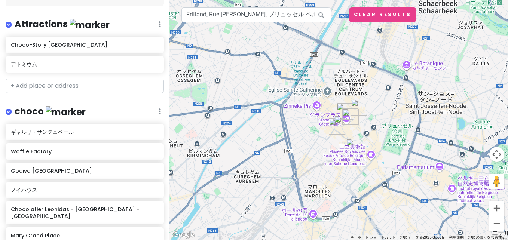
click at [338, 121] on img at bounding box center [338, 120] width 9 height 9
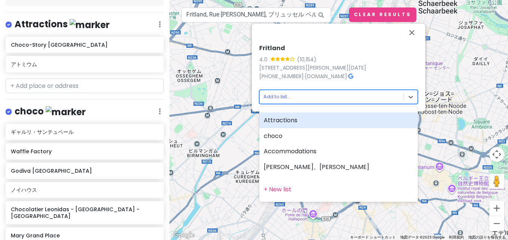
click at [347, 97] on body "ブリュッセル Trip Private Change Dates Make a Copy Delete Trip Go Pro ⚡️ Give Feedbac…" at bounding box center [254, 120] width 508 height 240
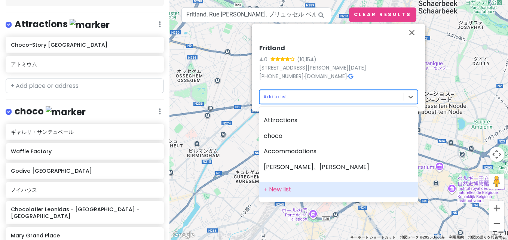
click at [308, 186] on div "+ New list" at bounding box center [338, 190] width 159 height 16
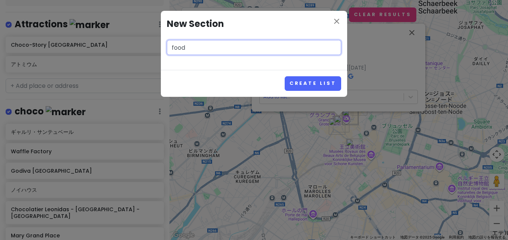
type input "food"
click at [285, 76] on button "Create List" at bounding box center [313, 83] width 57 height 15
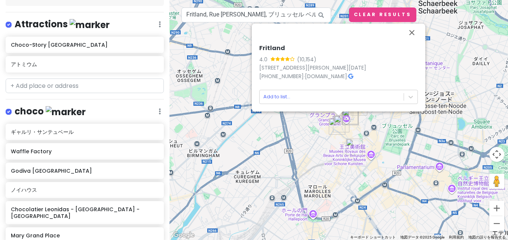
click at [404, 167] on div "Fritland 4.0 (10,154) [STREET_ADDRESS][PERSON_NAME][DATE] [PHONE_NUMBER] · [DOM…" at bounding box center [339, 120] width 339 height 240
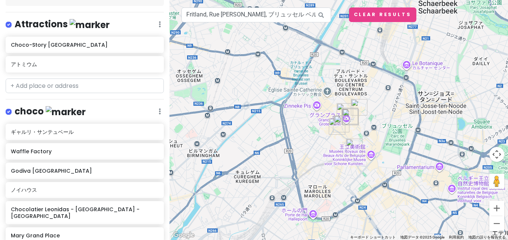
click at [338, 121] on img at bounding box center [338, 120] width 9 height 9
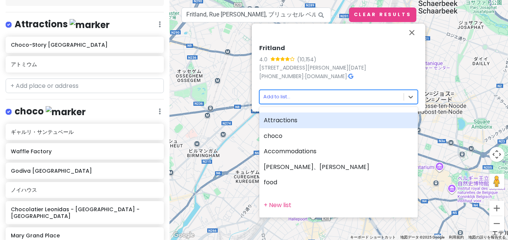
click at [361, 101] on body "ブリュッセル Trip Private Change Dates Make a Copy Delete Trip Go Pro ⚡️ Give Feedbac…" at bounding box center [254, 120] width 508 height 240
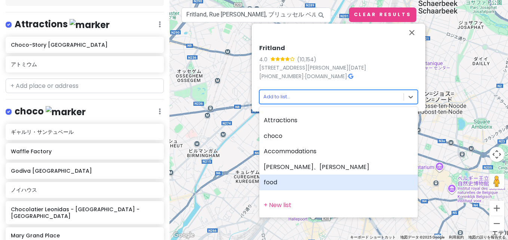
click at [321, 187] on div "food" at bounding box center [338, 183] width 159 height 16
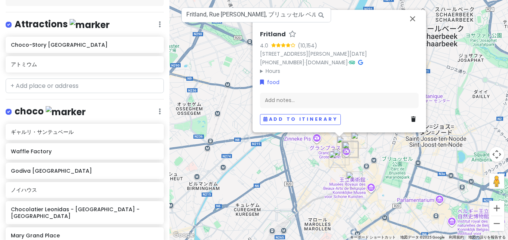
click at [299, 168] on div "Fritland 4.0 (10,154) [STREET_ADDRESS][PERSON_NAME][DATE] [PHONE_NUMBER] · [DOM…" at bounding box center [339, 120] width 339 height 240
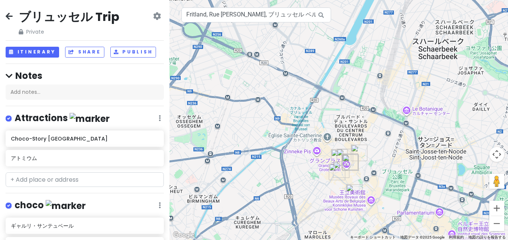
click at [8, 17] on icon at bounding box center [9, 16] width 7 height 6
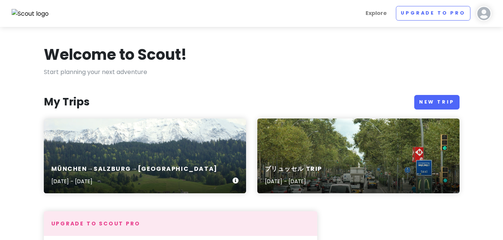
click at [119, 140] on div "München→[GEOGRAPHIC_DATA]→[GEOGRAPHIC_DATA] [DATE] - [DATE]" at bounding box center [145, 156] width 202 height 75
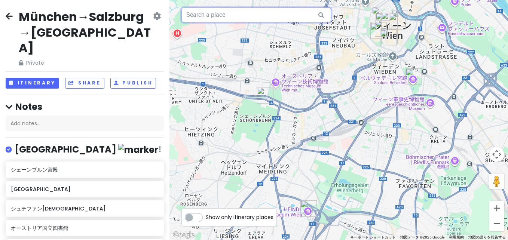
click at [262, 15] on input "text" at bounding box center [257, 14] width 150 height 15
paste input "プラフッタウールロウ"
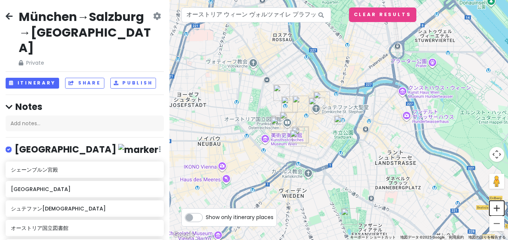
click at [494, 210] on button "ズームイン" at bounding box center [497, 208] width 15 height 15
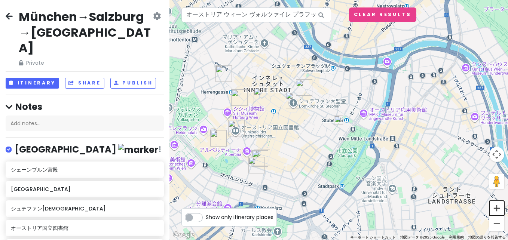
click at [494, 210] on button "ズームイン" at bounding box center [497, 208] width 15 height 15
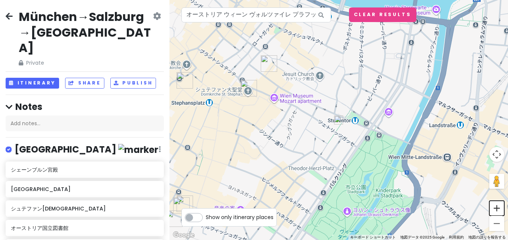
click at [494, 210] on button "ズームイン" at bounding box center [497, 208] width 15 height 15
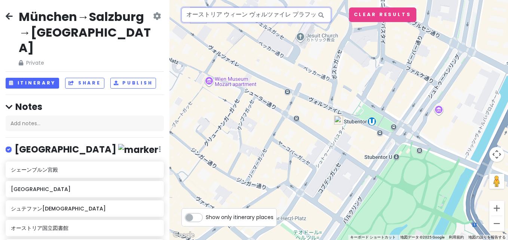
click at [237, 16] on input "オーストリア ウィーン ヴォルツァイレ プラフッタ" at bounding box center [257, 14] width 150 height 15
paste input ", [GEOGRAPHIC_DATA], Wollzeile 38"
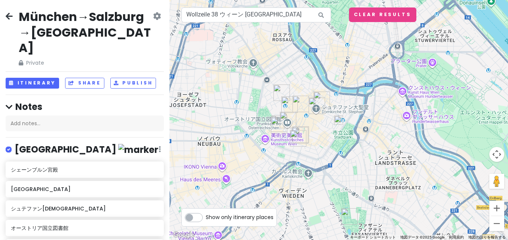
click at [338, 121] on img at bounding box center [338, 120] width 9 height 9
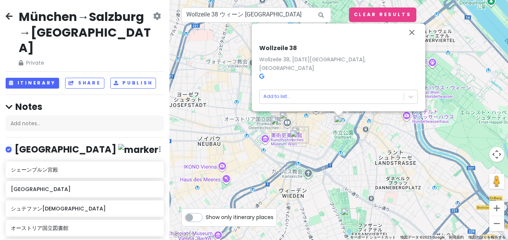
click at [353, 130] on div "Wollzeile [STREET_ADDRESS][DATE], [GEOGRAPHIC_DATA] Add to list..." at bounding box center [339, 120] width 339 height 240
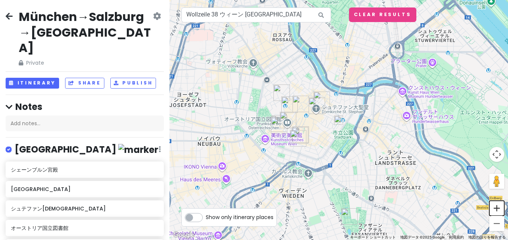
click at [499, 206] on button "ズームイン" at bounding box center [497, 208] width 15 height 15
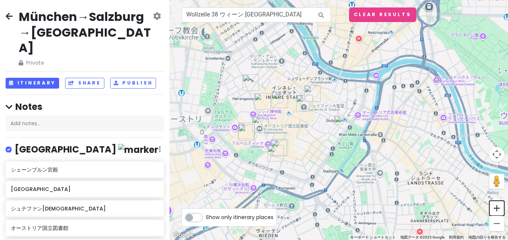
click at [499, 206] on button "ズームイン" at bounding box center [497, 208] width 15 height 15
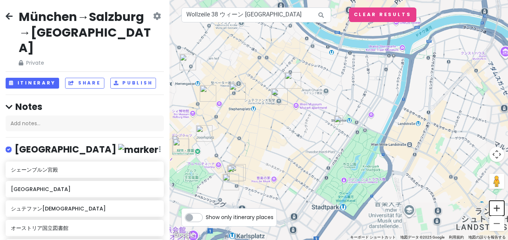
click at [499, 206] on button "ズームイン" at bounding box center [497, 208] width 15 height 15
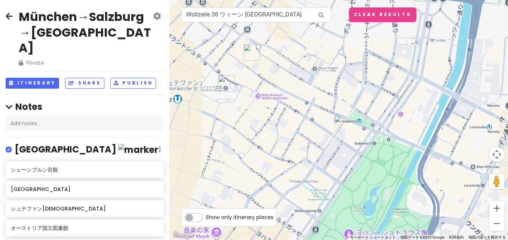
click at [499, 206] on button "ズームイン" at bounding box center [497, 208] width 15 height 15
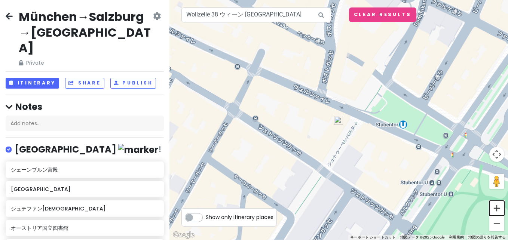
click at [499, 206] on button "ズームイン" at bounding box center [497, 208] width 15 height 15
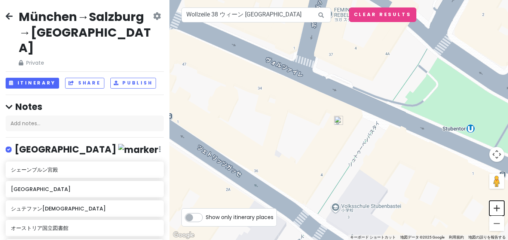
click at [499, 206] on button "ズームイン" at bounding box center [497, 208] width 15 height 15
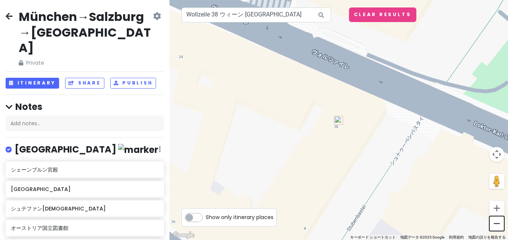
click at [496, 226] on button "ズームアウト" at bounding box center [497, 223] width 15 height 15
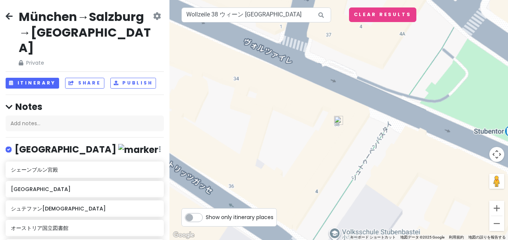
click at [496, 226] on button "ズームアウト" at bounding box center [497, 223] width 15 height 15
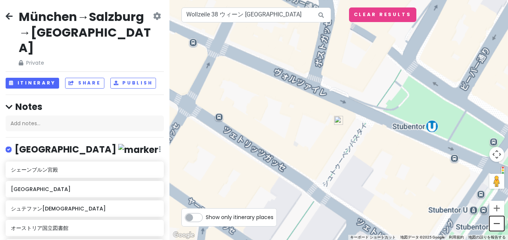
click at [496, 226] on button "ズームアウト" at bounding box center [497, 223] width 15 height 15
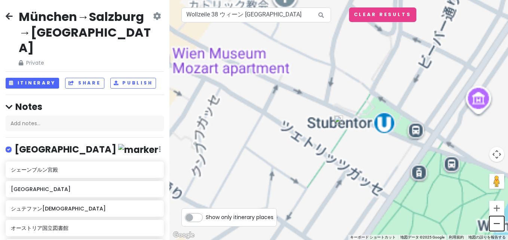
click at [496, 226] on button "ズームアウト" at bounding box center [497, 223] width 15 height 15
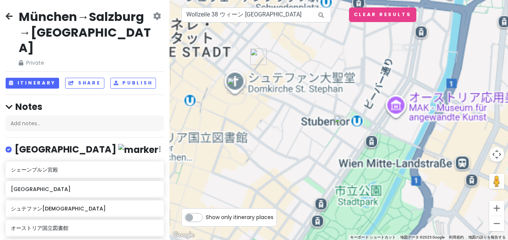
click at [496, 226] on button "ズームアウト" at bounding box center [497, 223] width 15 height 15
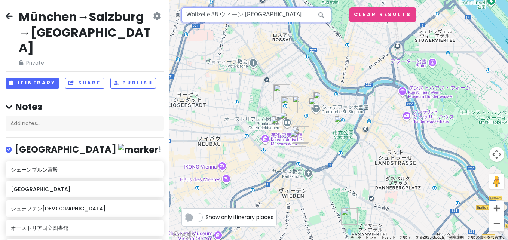
click at [252, 16] on input "Wollzeile 38 ウィーン [GEOGRAPHIC_DATA]" at bounding box center [257, 14] width 150 height 15
paste input "プラフッタ"
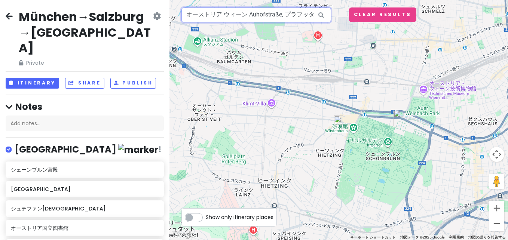
click at [258, 18] on input "オーストリア ウィーン Auhofstraße, プラフッタ" at bounding box center [257, 14] width 150 height 15
paste input "text"
click at [216, 15] on input "オーストリア ウィーン Auhofstraße, プラフッタ" at bounding box center [257, 14] width 150 height 15
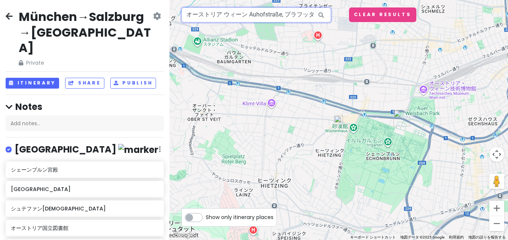
click at [216, 15] on input "オーストリア ウィーン Auhofstraße, プラフッタ" at bounding box center [257, 14] width 150 height 15
paste input "Plachutta Wollzeile"
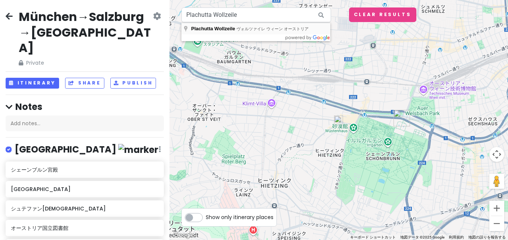
type input "[PERSON_NAME]zeile, ヴォルツァイレ ウィーン [GEOGRAPHIC_DATA]"
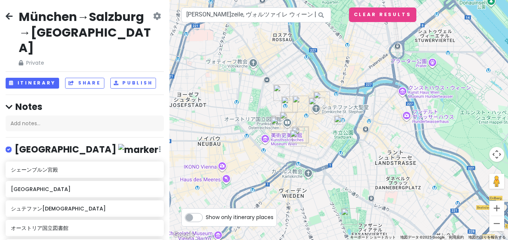
click at [341, 121] on img at bounding box center [338, 120] width 9 height 9
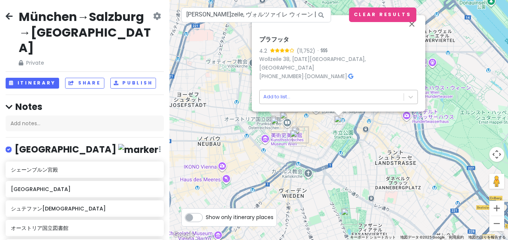
click at [288, 96] on body "München→[GEOGRAPHIC_DATA]→[GEOGRAPHIC_DATA] Private Change Dates Make a Copy De…" at bounding box center [254, 120] width 508 height 240
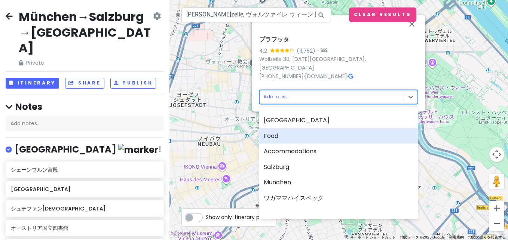
click at [303, 142] on div "Food" at bounding box center [338, 136] width 159 height 16
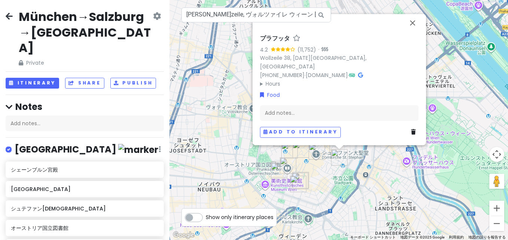
click at [7, 13] on icon at bounding box center [9, 16] width 7 height 6
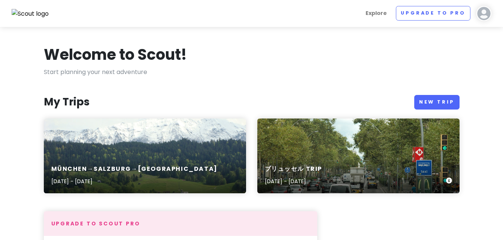
click at [328, 136] on div "ブリュッセル Trip [DATE] - [DATE]" at bounding box center [358, 156] width 202 height 75
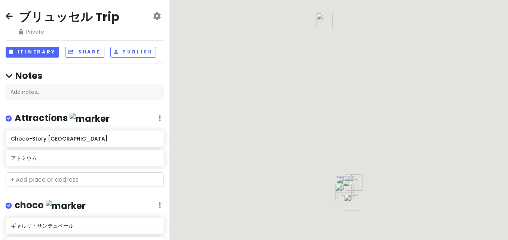
scroll to position [210, 0]
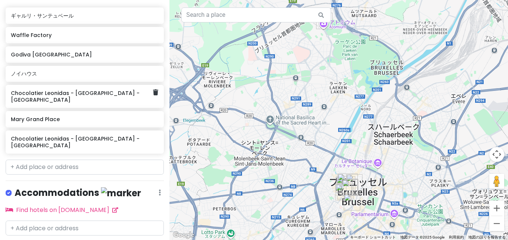
click at [98, 98] on div "Chocolatier Leonidas - [GEOGRAPHIC_DATA] - [GEOGRAPHIC_DATA]" at bounding box center [85, 96] width 158 height 23
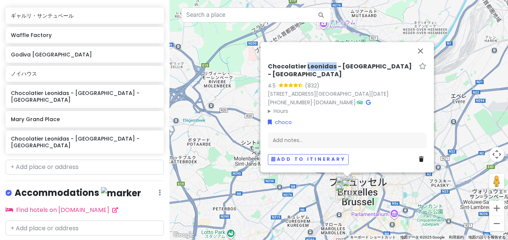
drag, startPoint x: 306, startPoint y: 75, endPoint x: 333, endPoint y: 74, distance: 26.6
click at [333, 74] on h6 "Chocolatier Leonidas - [GEOGRAPHIC_DATA] - [GEOGRAPHIC_DATA]" at bounding box center [342, 71] width 148 height 16
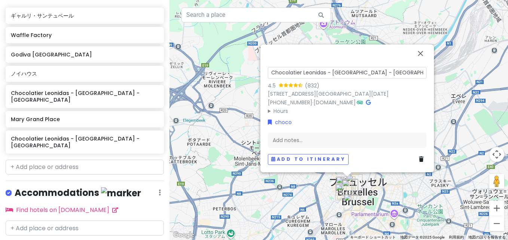
drag, startPoint x: 326, startPoint y: 73, endPoint x: 304, endPoint y: 71, distance: 22.1
click at [304, 71] on input "Chocolatier Leonidas - [GEOGRAPHIC_DATA] - [GEOGRAPHIC_DATA]" at bounding box center [347, 73] width 159 height 12
click at [232, 85] on div "Chocolatier Leonidas - [GEOGRAPHIC_DATA] - [GEOGRAPHIC_DATA] 4.5 ([GEOGRAPHIC_D…" at bounding box center [339, 120] width 339 height 240
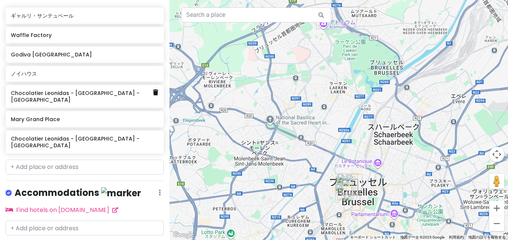
click at [153, 94] on icon at bounding box center [155, 92] width 5 height 6
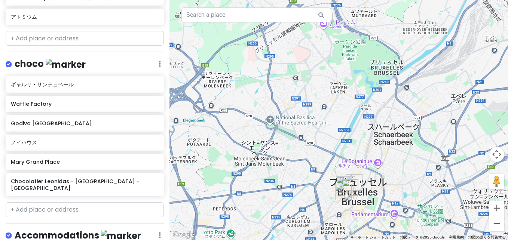
scroll to position [146, 0]
